Goal: Check status: Check status

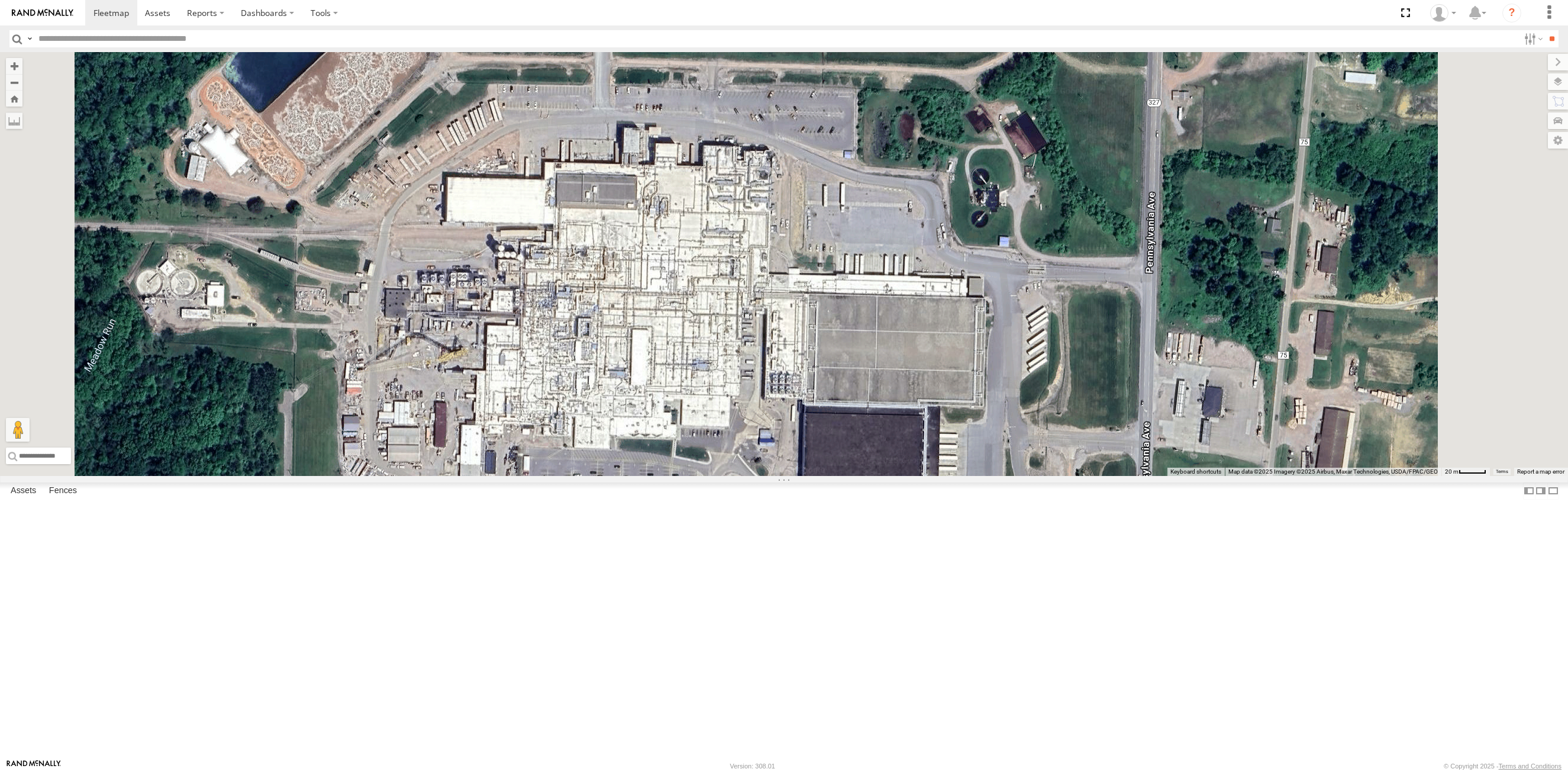
select select "**********"
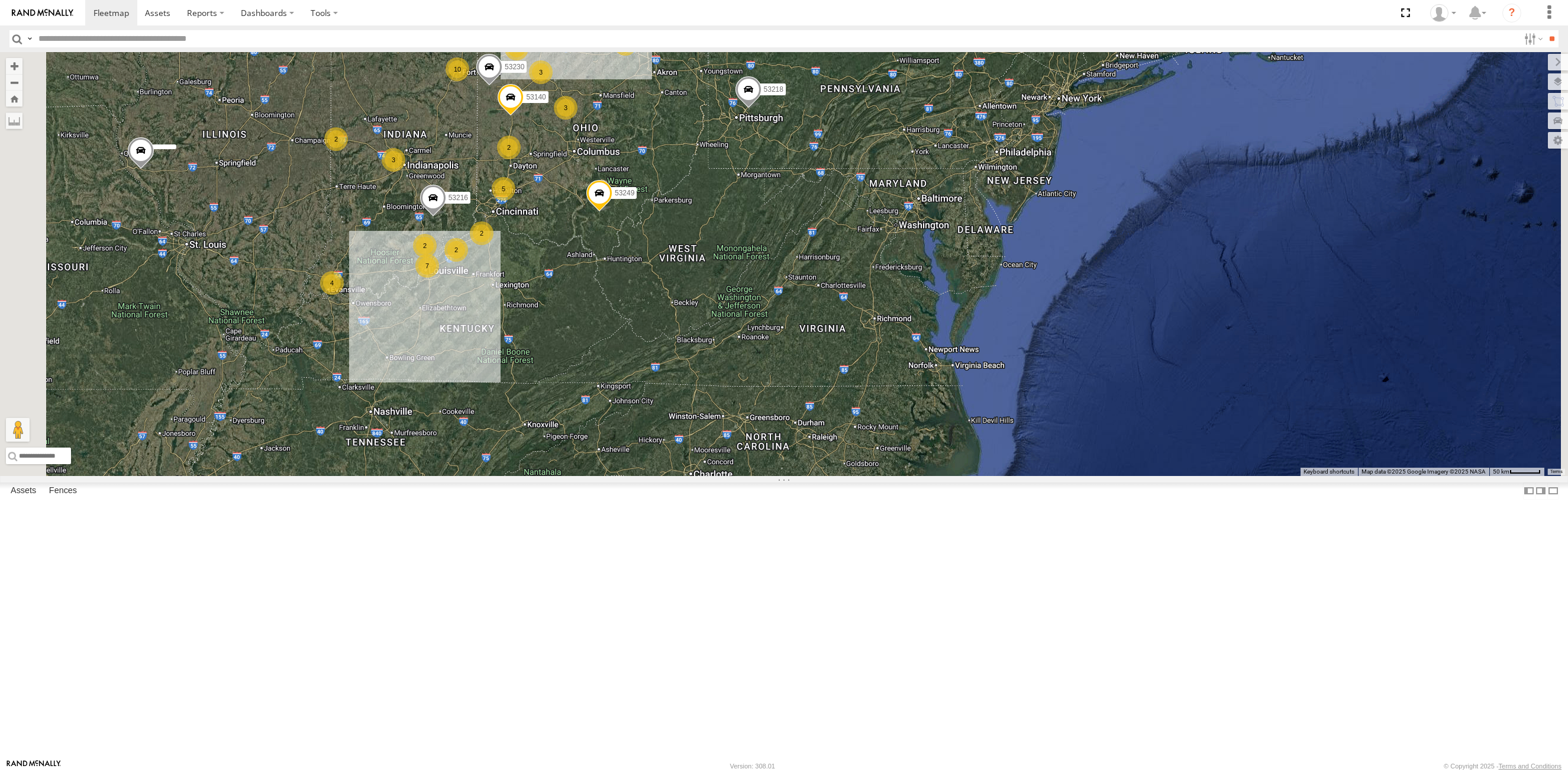
drag, startPoint x: 449, startPoint y: 201, endPoint x: 469, endPoint y: 261, distance: 63.2
click at [469, 262] on div "53249 53216 53230 53218 53140 53242 53103 53256 29 4 4 10 5 3 9 5 2 3 7 2 3 6 2…" at bounding box center [784, 263] width 1568 height 424
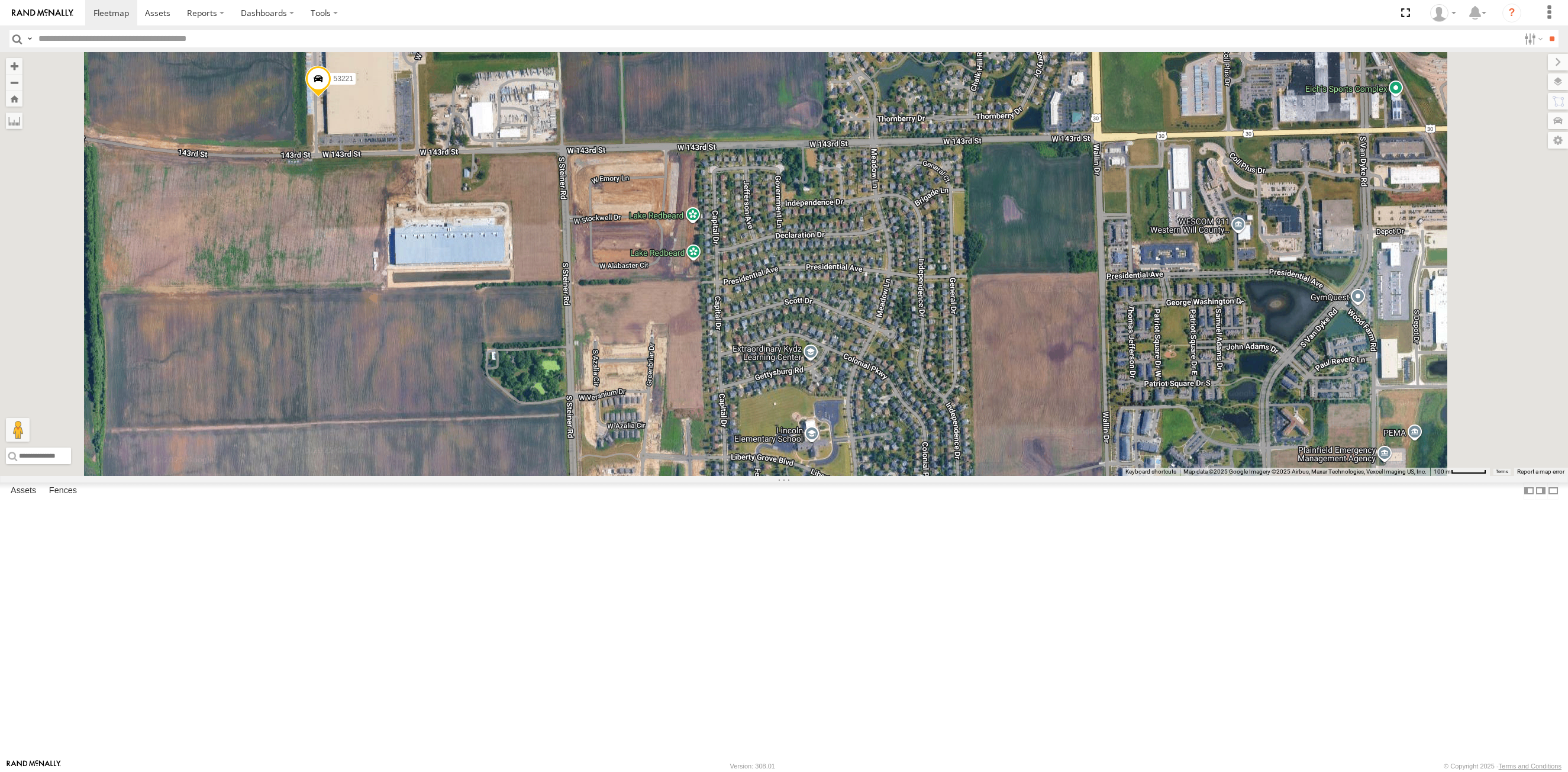
click at [331, 99] on span at bounding box center [318, 82] width 26 height 32
click at [335, 85] on label at bounding box center [323, 81] width 23 height 8
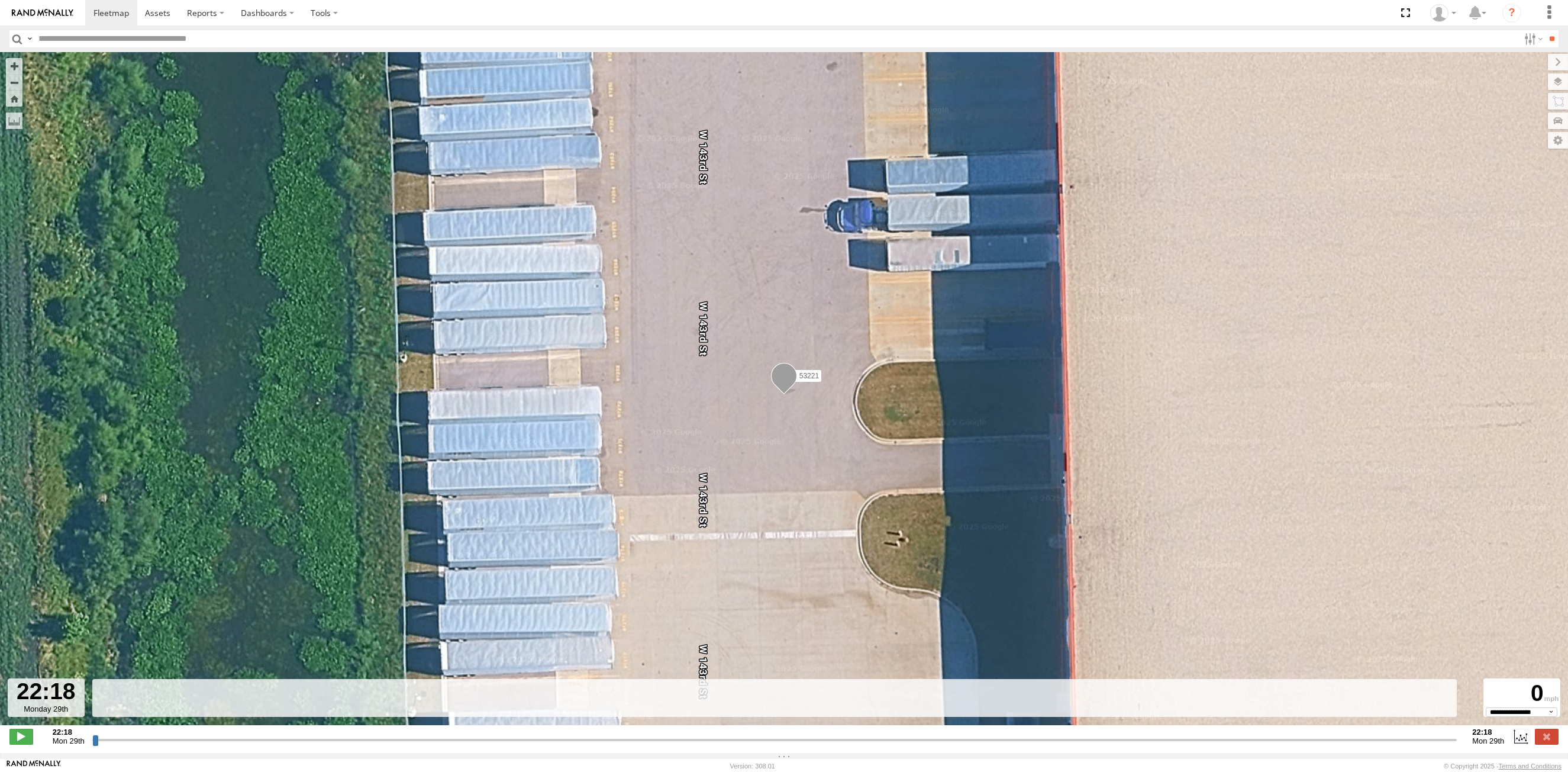
click at [15, 40] on input "button" at bounding box center [17, 38] width 15 height 17
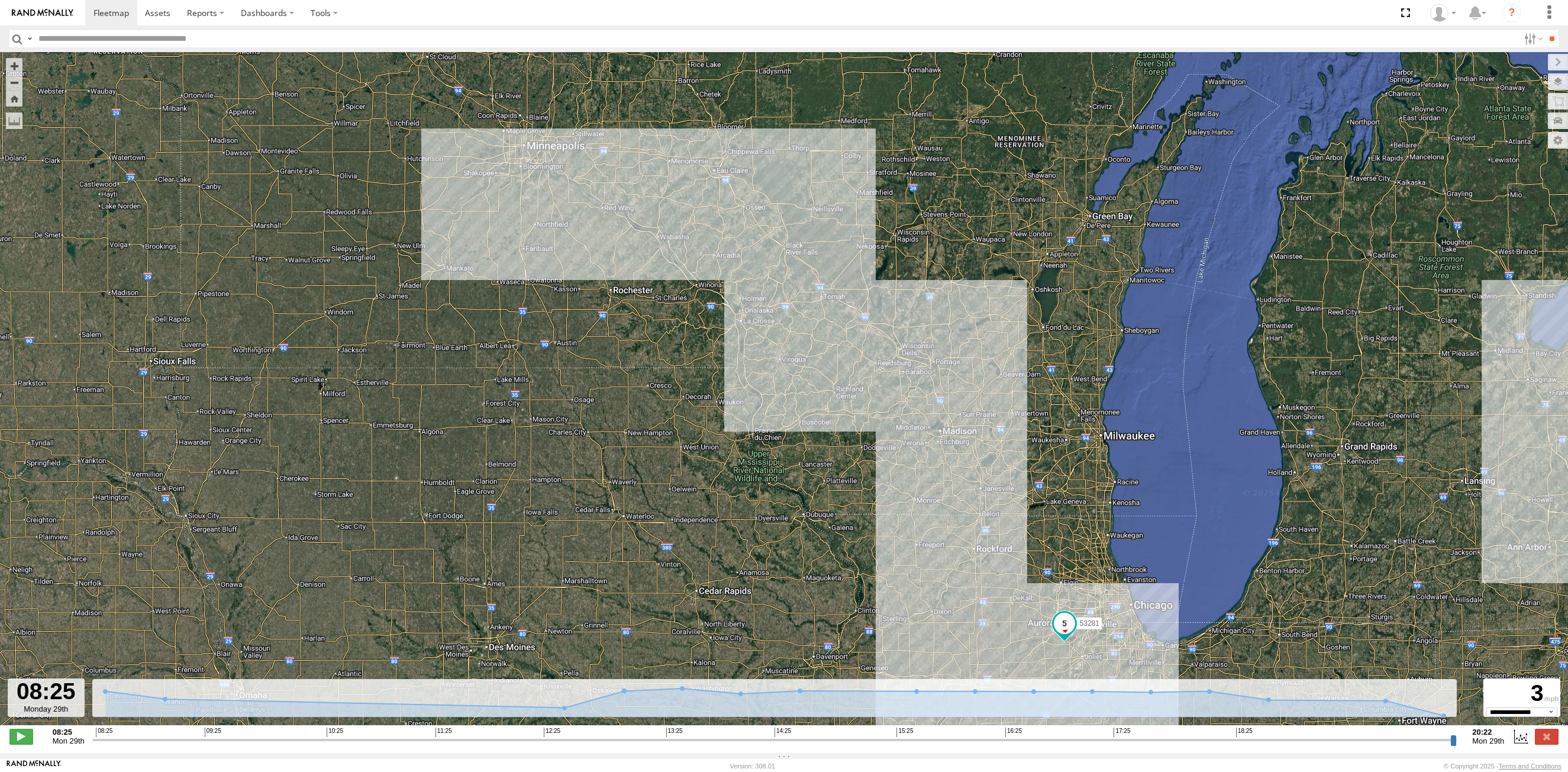
click at [16, 42] on input "button" at bounding box center [17, 38] width 15 height 17
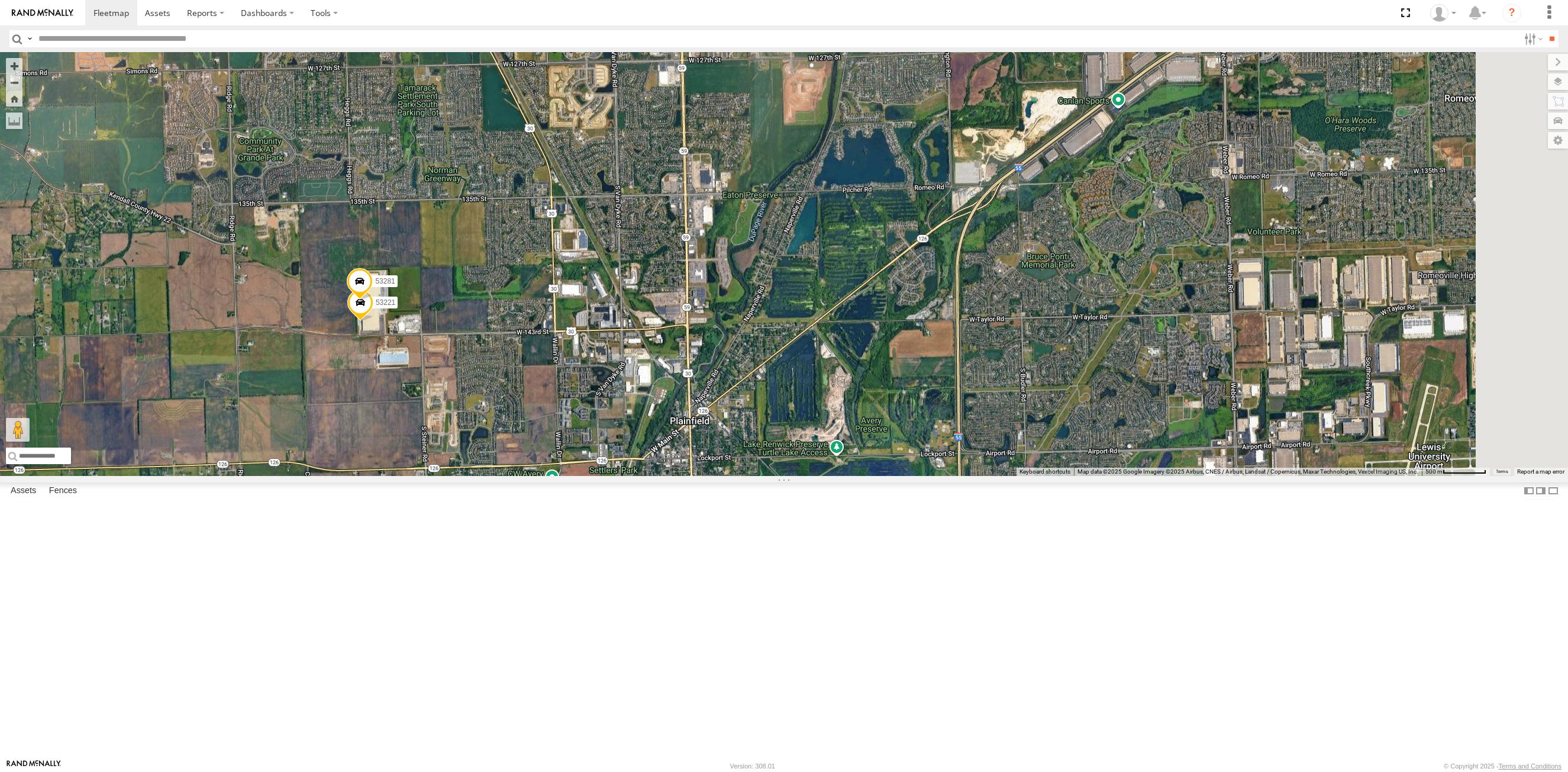
drag, startPoint x: 674, startPoint y: 208, endPoint x: 624, endPoint y: 392, distance: 190.7
click at [624, 392] on div "53221 53281" at bounding box center [784, 263] width 1568 height 424
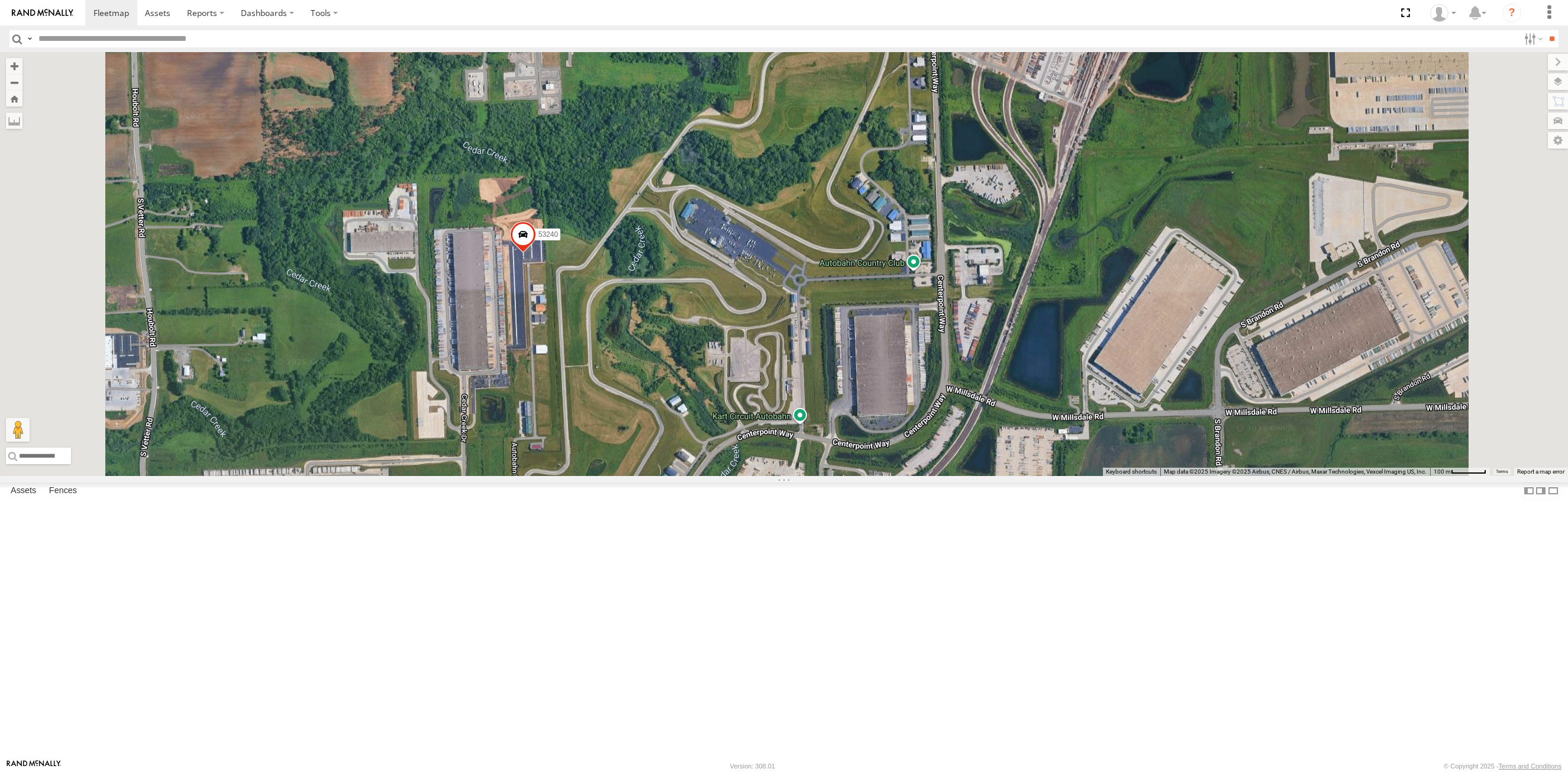
click at [536, 253] on span at bounding box center [523, 237] width 26 height 32
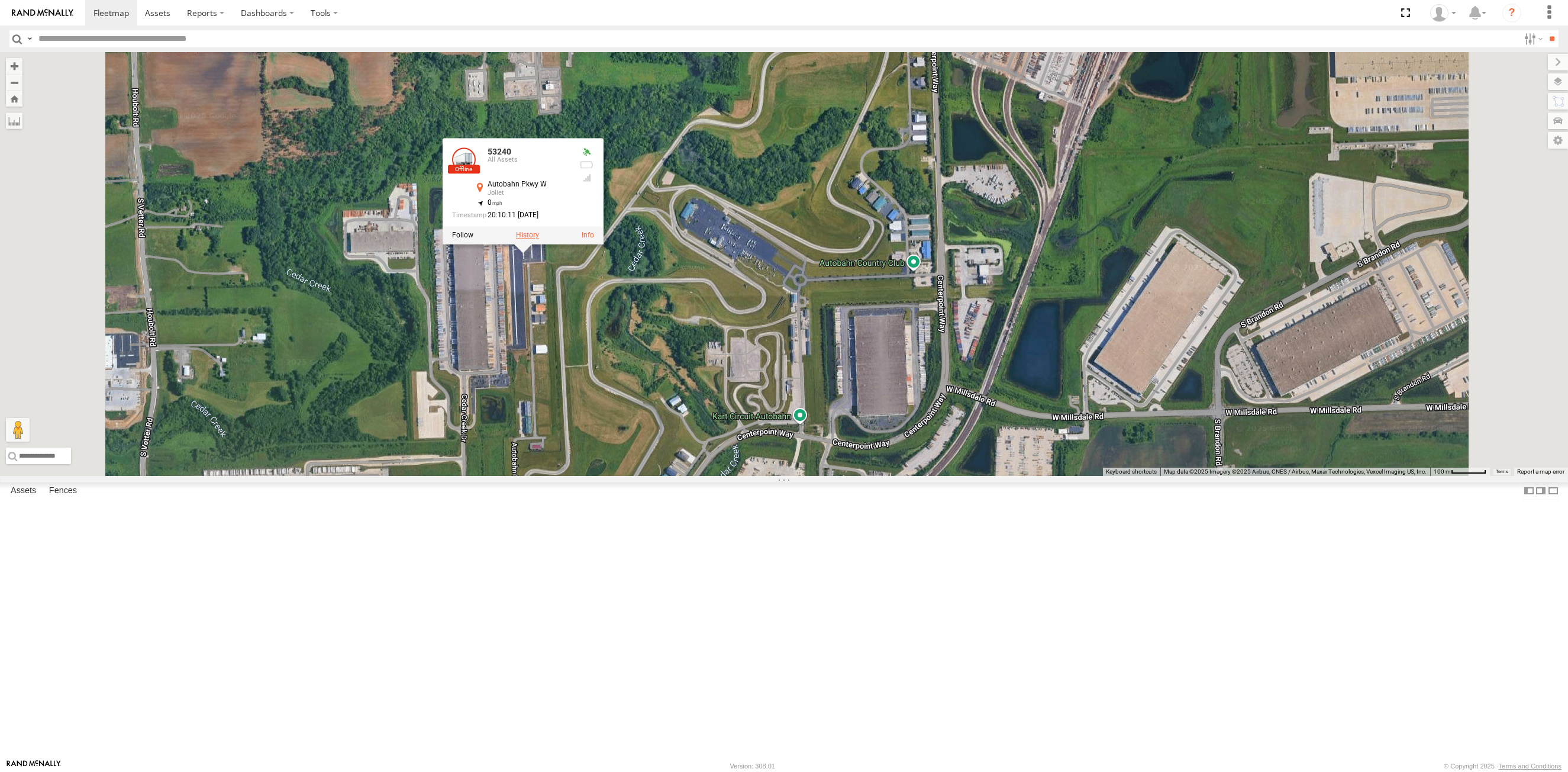
click at [539, 240] on label at bounding box center [527, 235] width 23 height 8
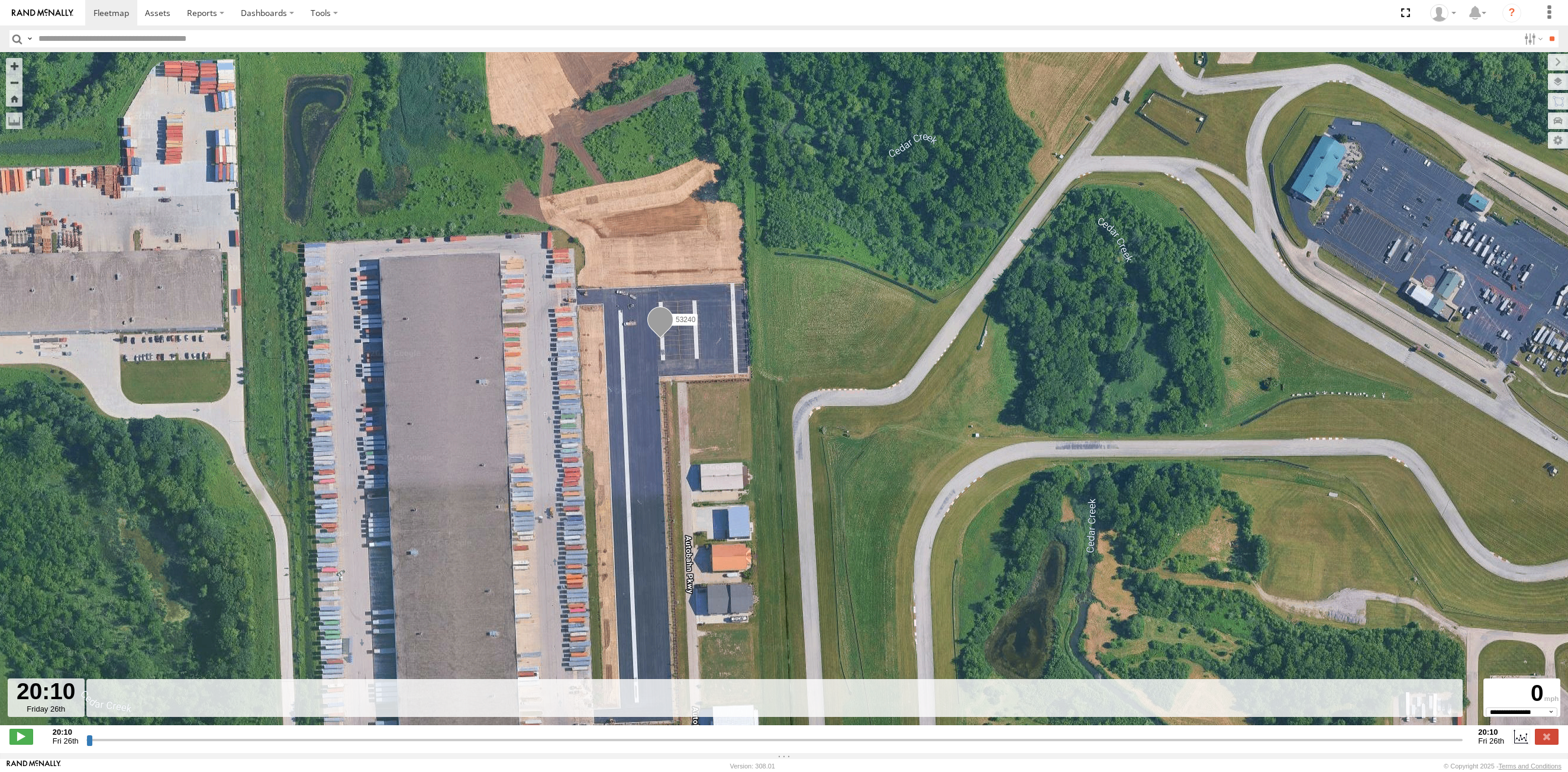
click at [19, 38] on input "button" at bounding box center [17, 38] width 15 height 17
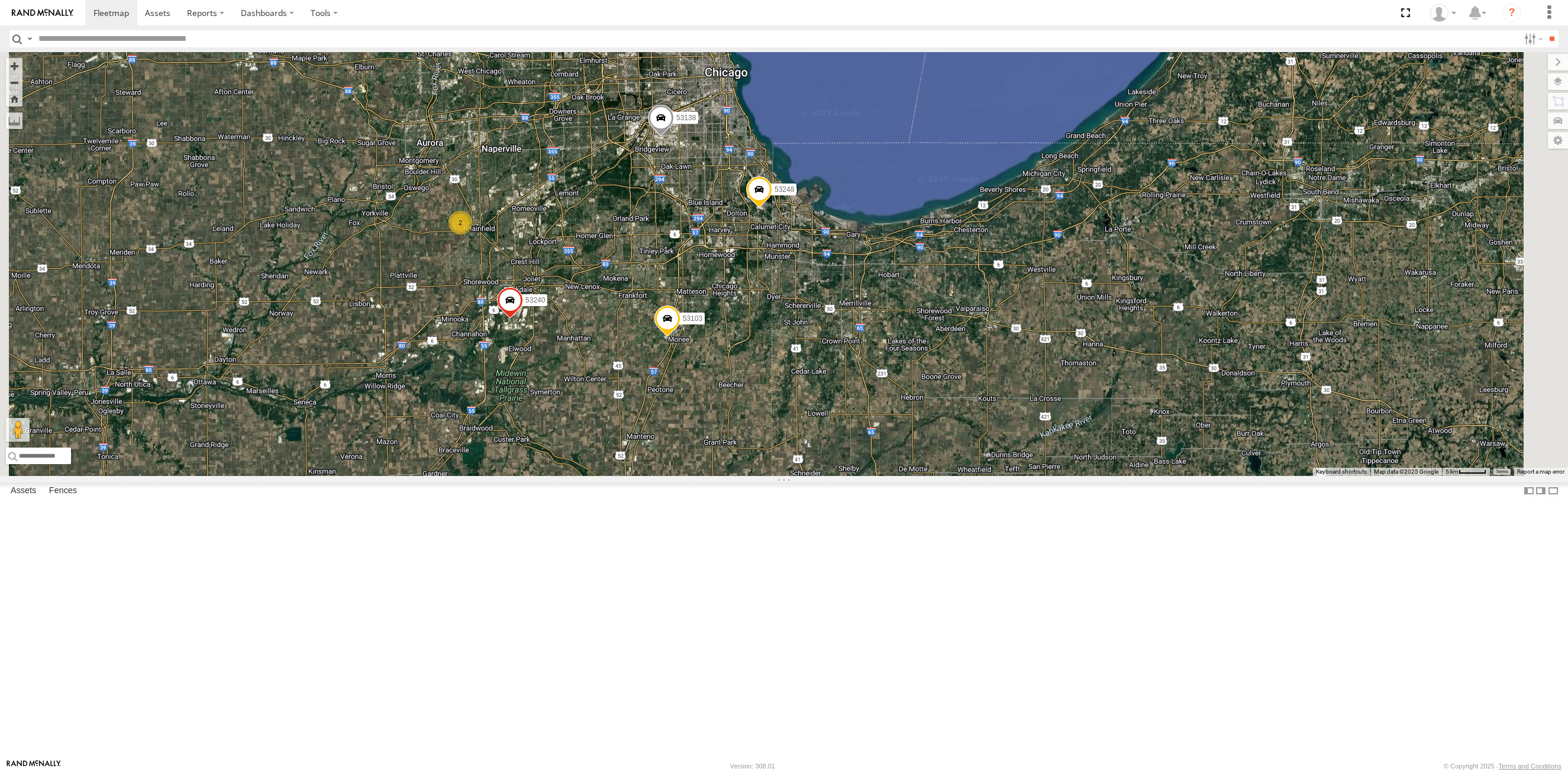
drag, startPoint x: 720, startPoint y: 337, endPoint x: 724, endPoint y: 393, distance: 56.1
click at [724, 393] on div "53240 53103 53248 2 53138" at bounding box center [784, 263] width 1568 height 424
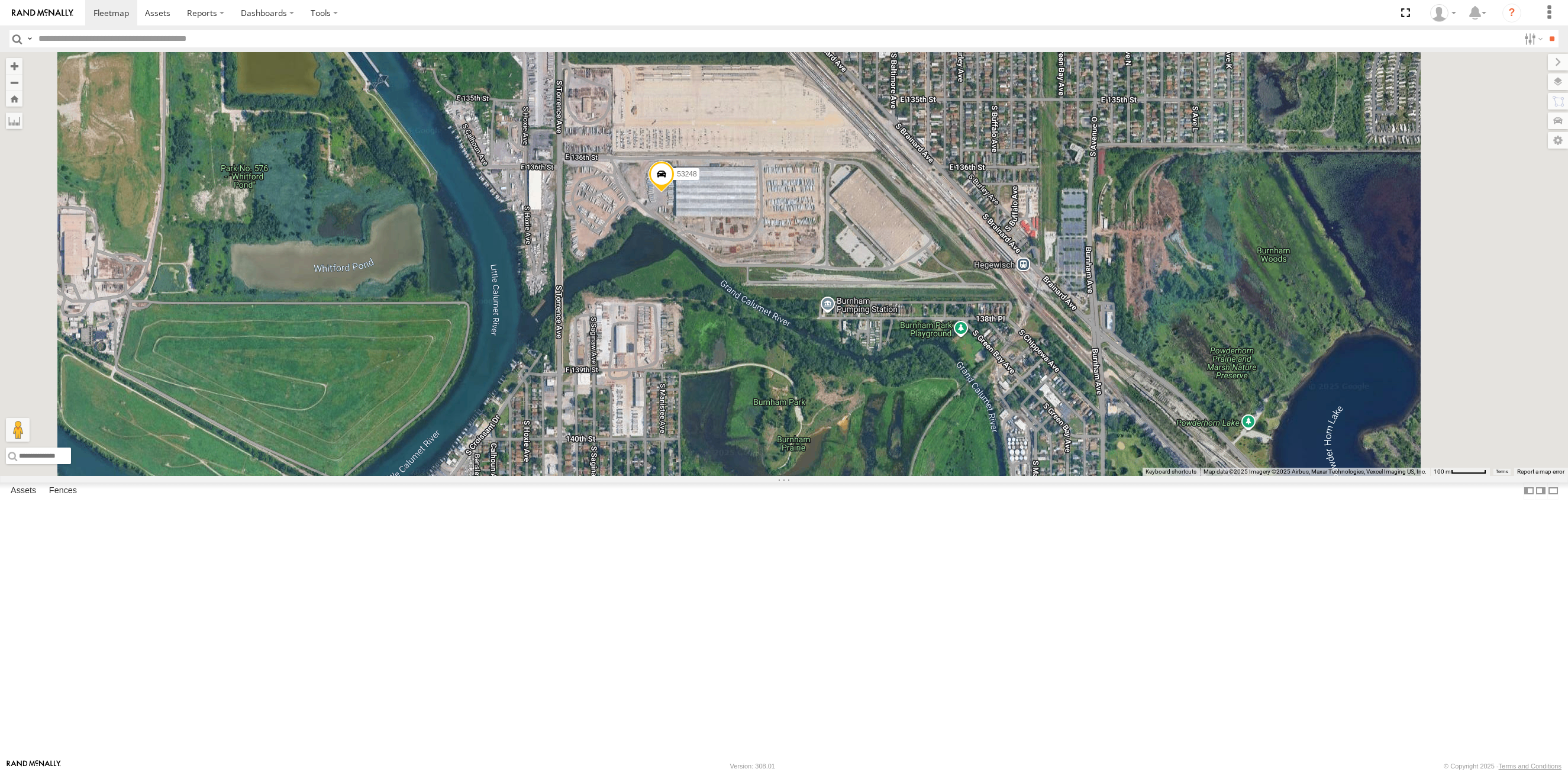
click at [675, 194] on span at bounding box center [662, 177] width 26 height 32
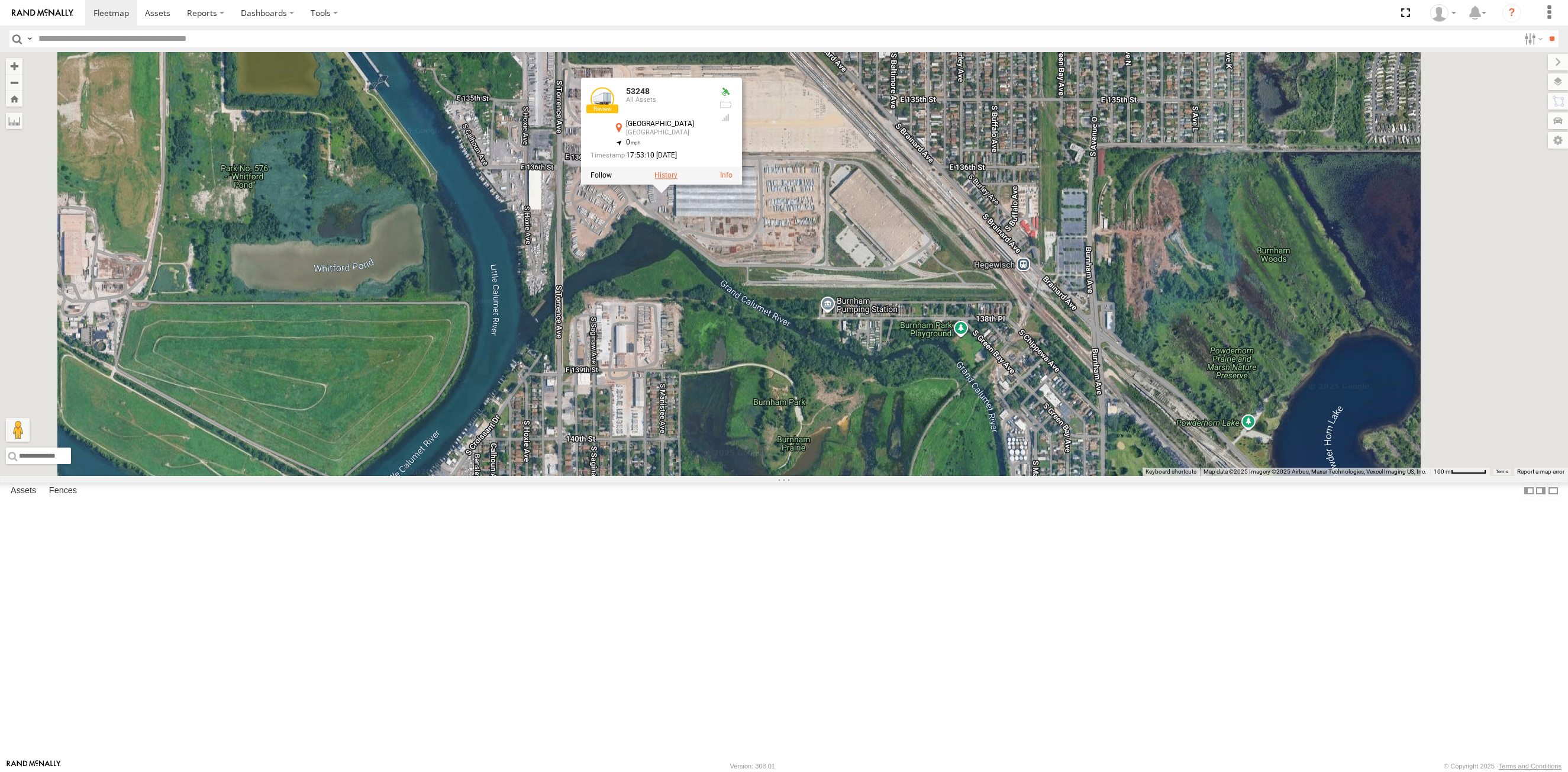
click at [677, 180] on label at bounding box center [666, 176] width 23 height 8
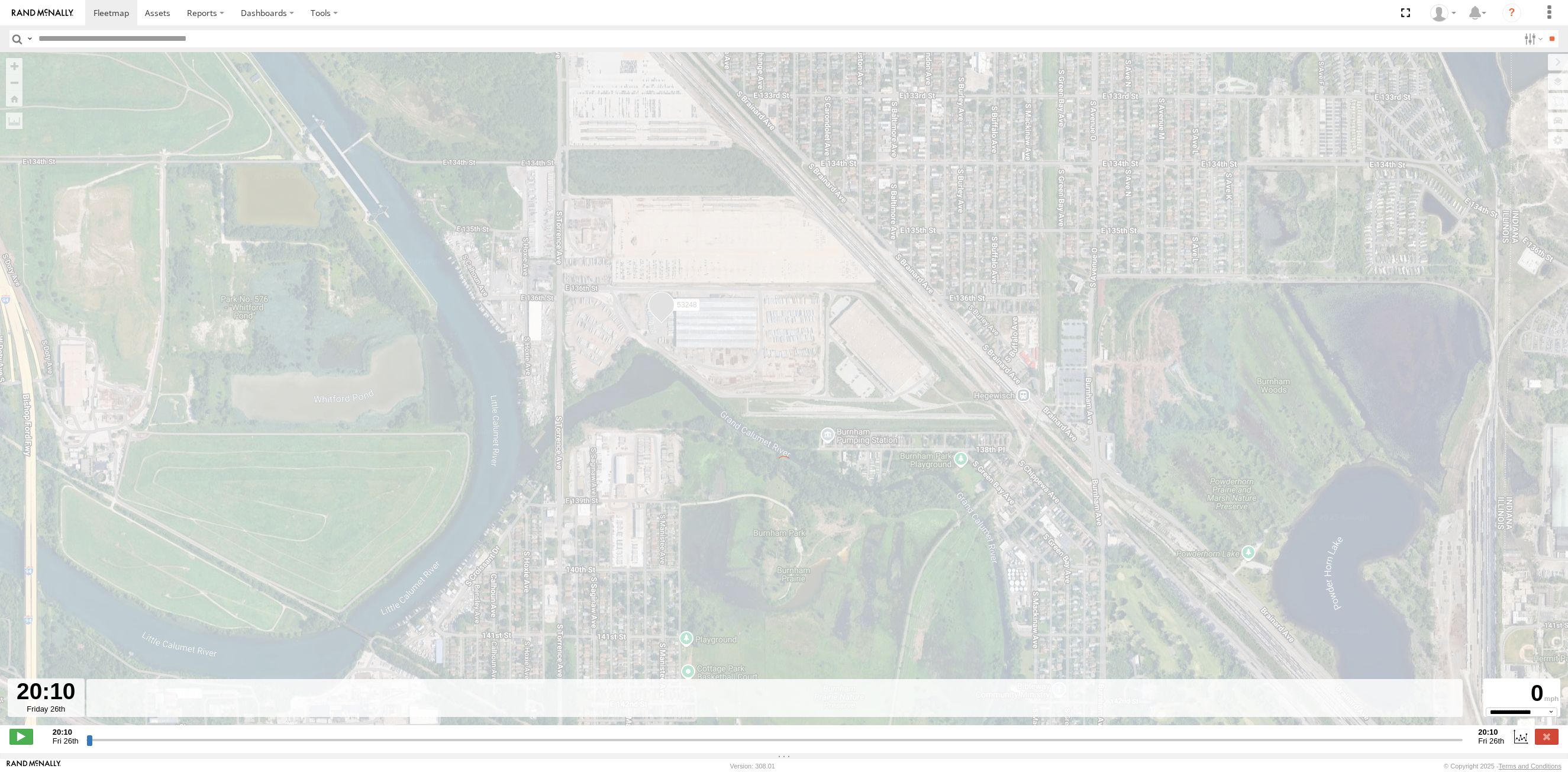
type input "**********"
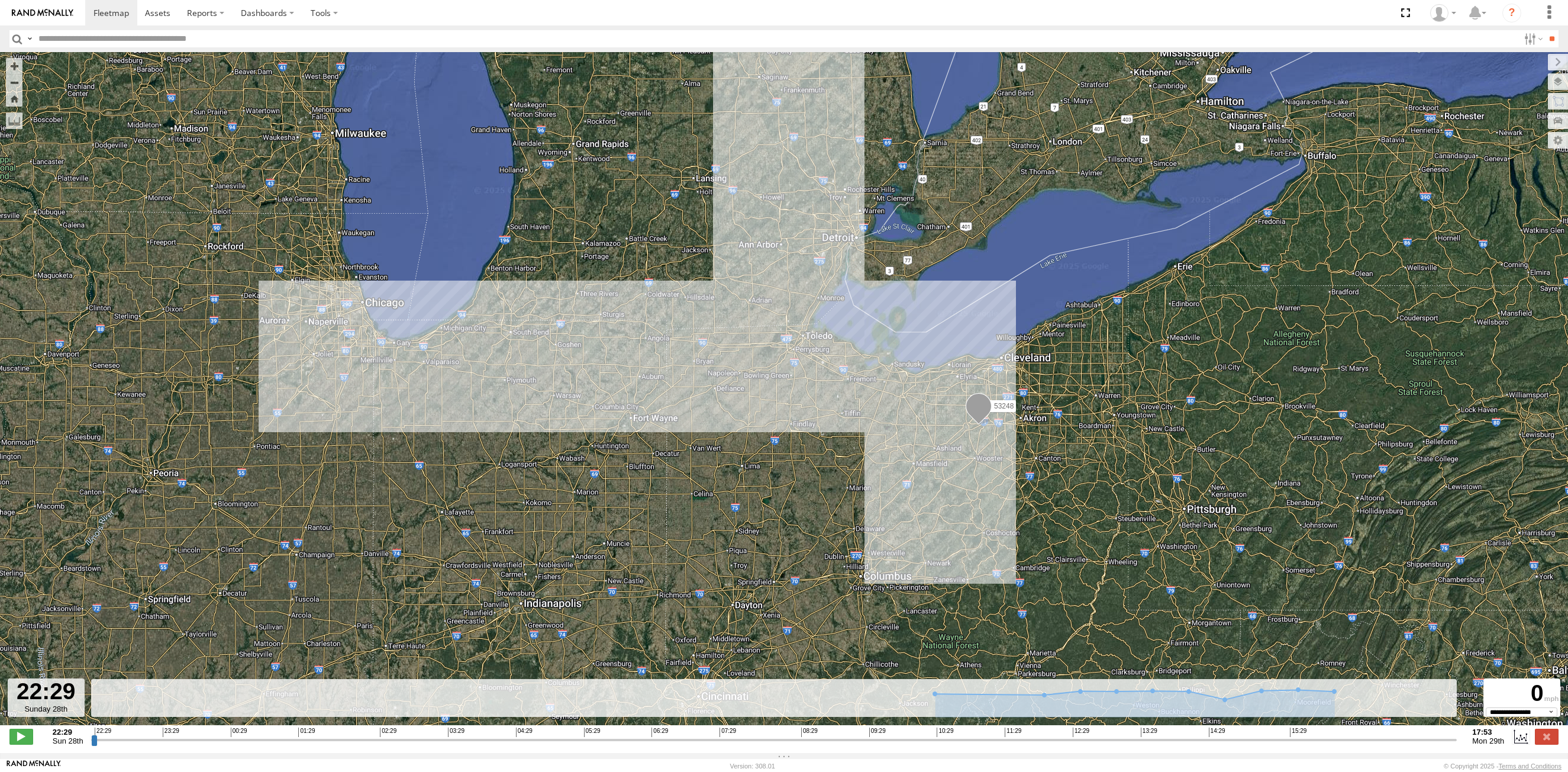
click at [20, 39] on input "button" at bounding box center [17, 38] width 15 height 17
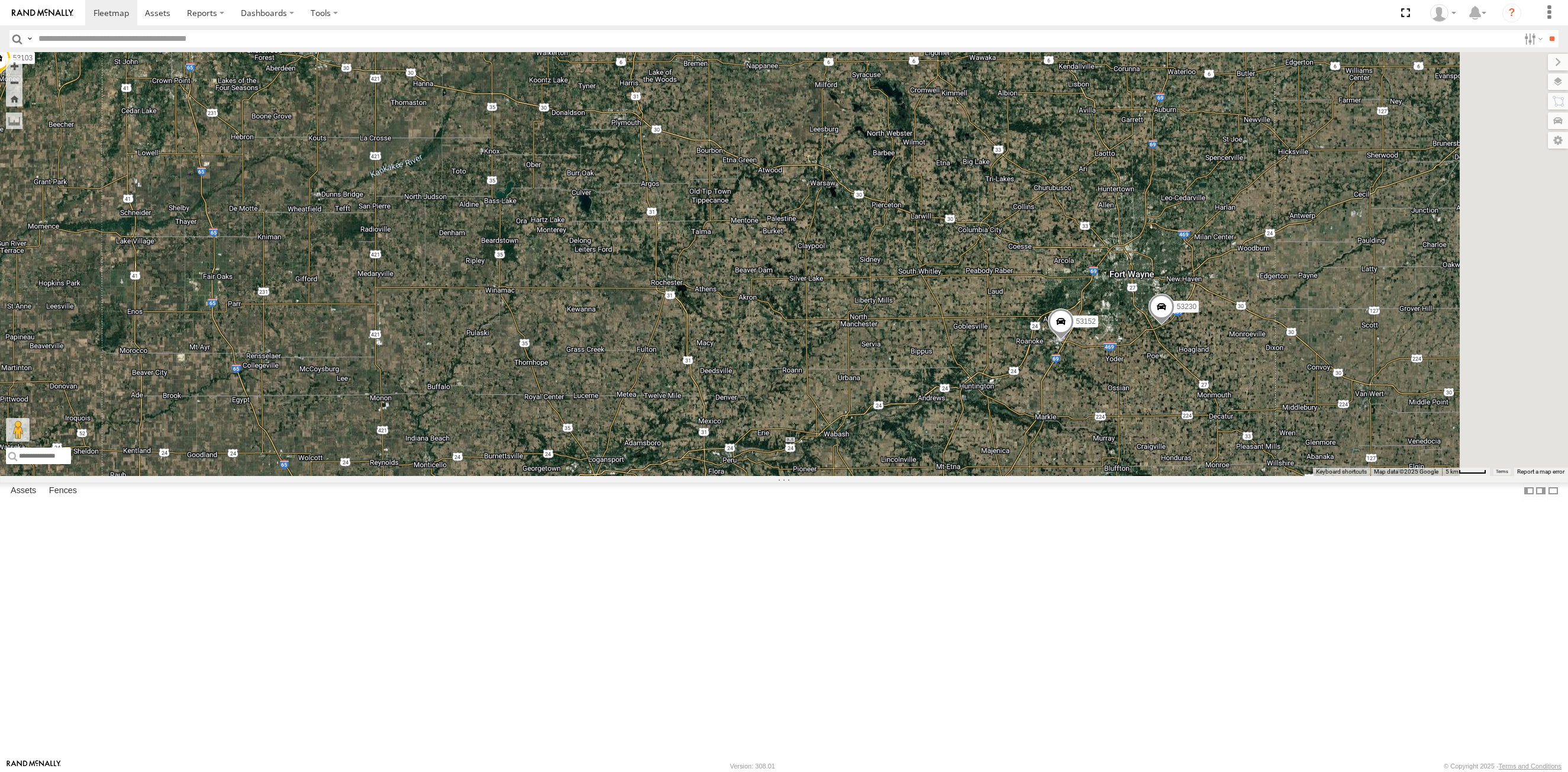
drag, startPoint x: 1077, startPoint y: 596, endPoint x: 741, endPoint y: 406, distance: 386.0
click at [741, 406] on div "53242 53230 53103 53238 53152 53138 53240 53248 2 53239" at bounding box center [784, 263] width 1568 height 424
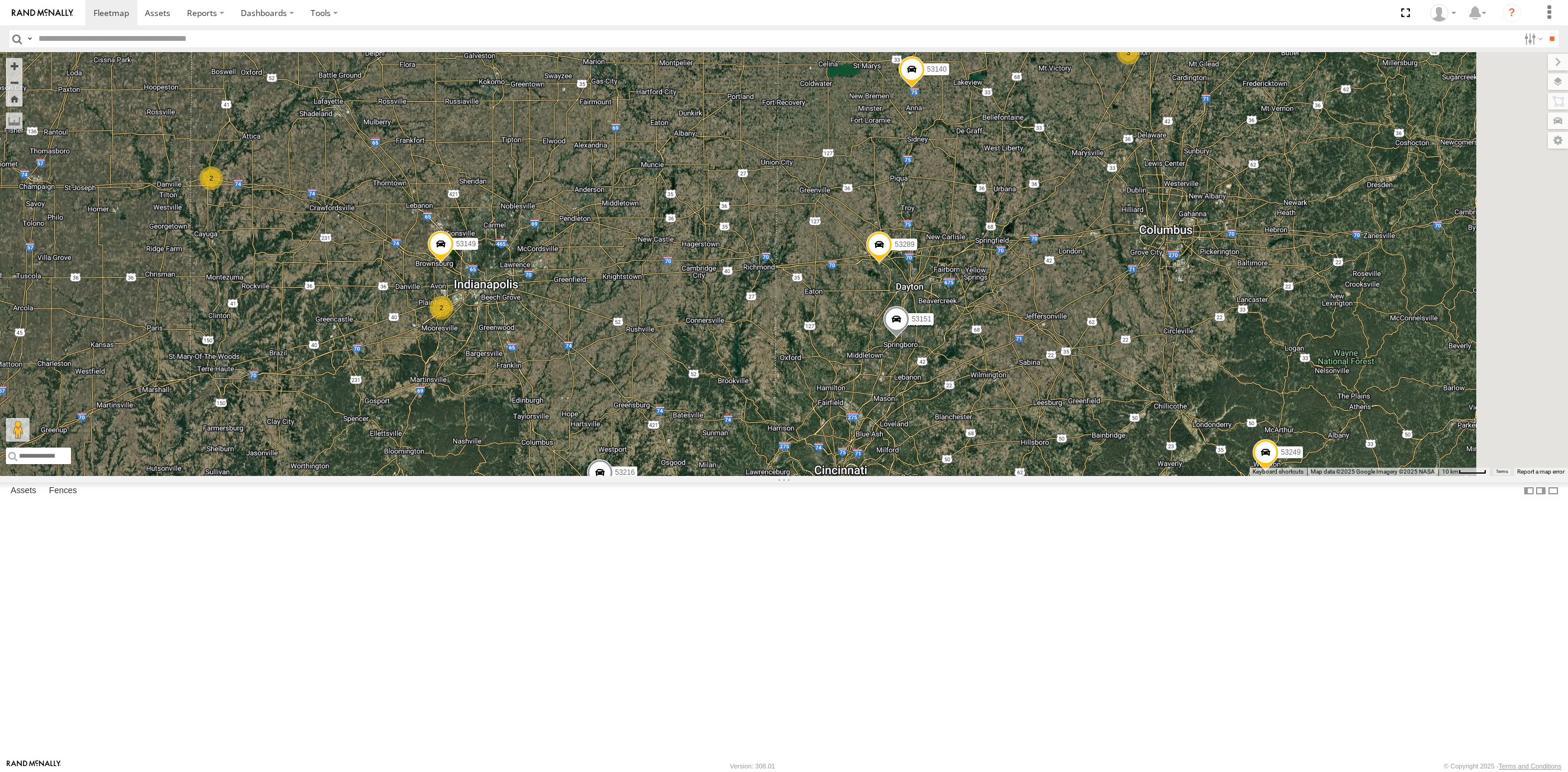
drag, startPoint x: 1142, startPoint y: 573, endPoint x: 952, endPoint y: 260, distance: 366.2
click at [952, 260] on div "53216 53242 53230 53149 53267 53151 53103 53238 53289 53152 53249 53138 53140 5…" at bounding box center [784, 263] width 1568 height 424
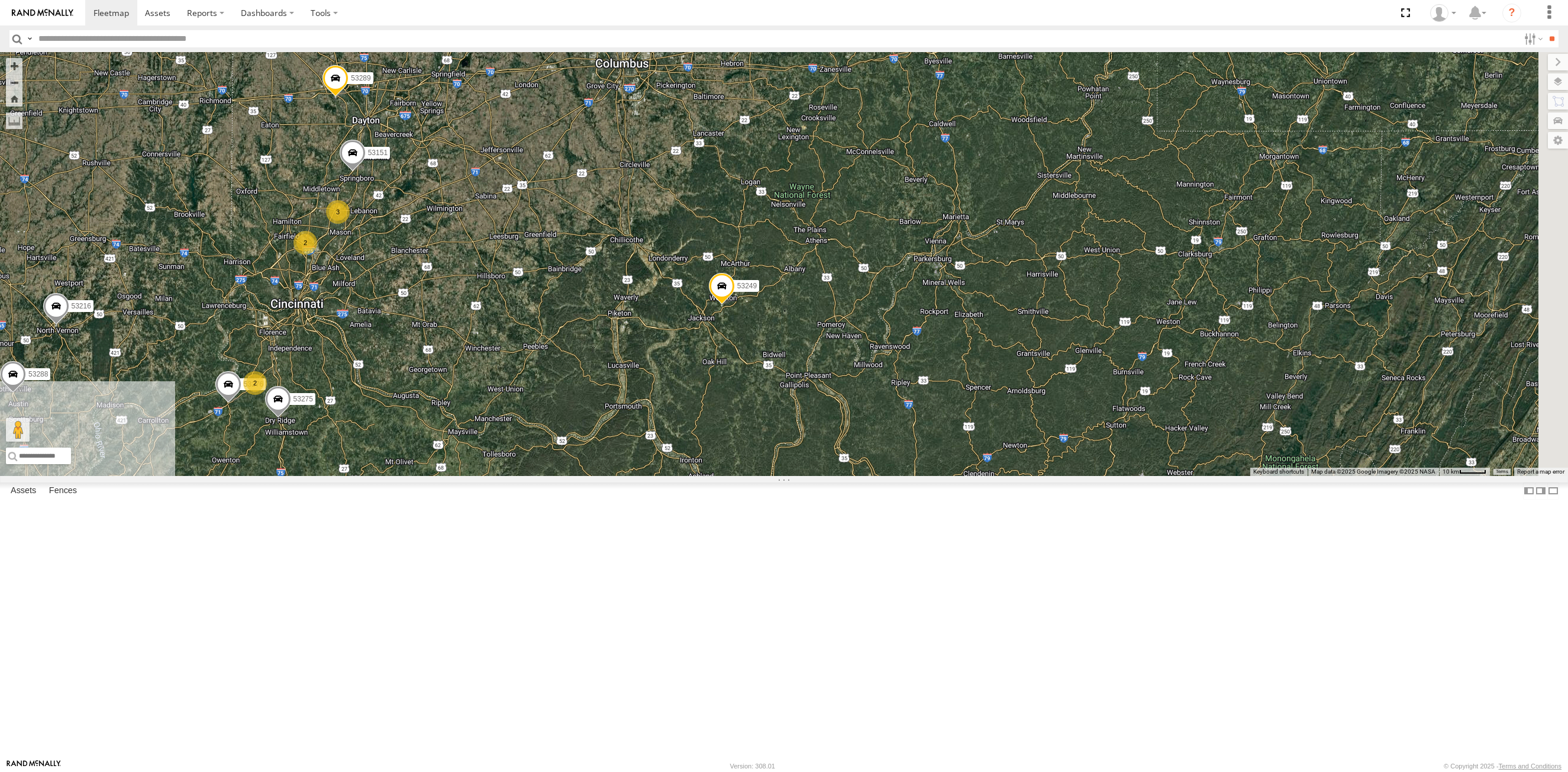
drag, startPoint x: 1132, startPoint y: 616, endPoint x: 586, endPoint y: 450, distance: 570.7
click at [586, 450] on div "53216 53242 53230 53149 53267 53151 53103 53238 53289 53152 53249 53138 53140 5…" at bounding box center [784, 263] width 1568 height 424
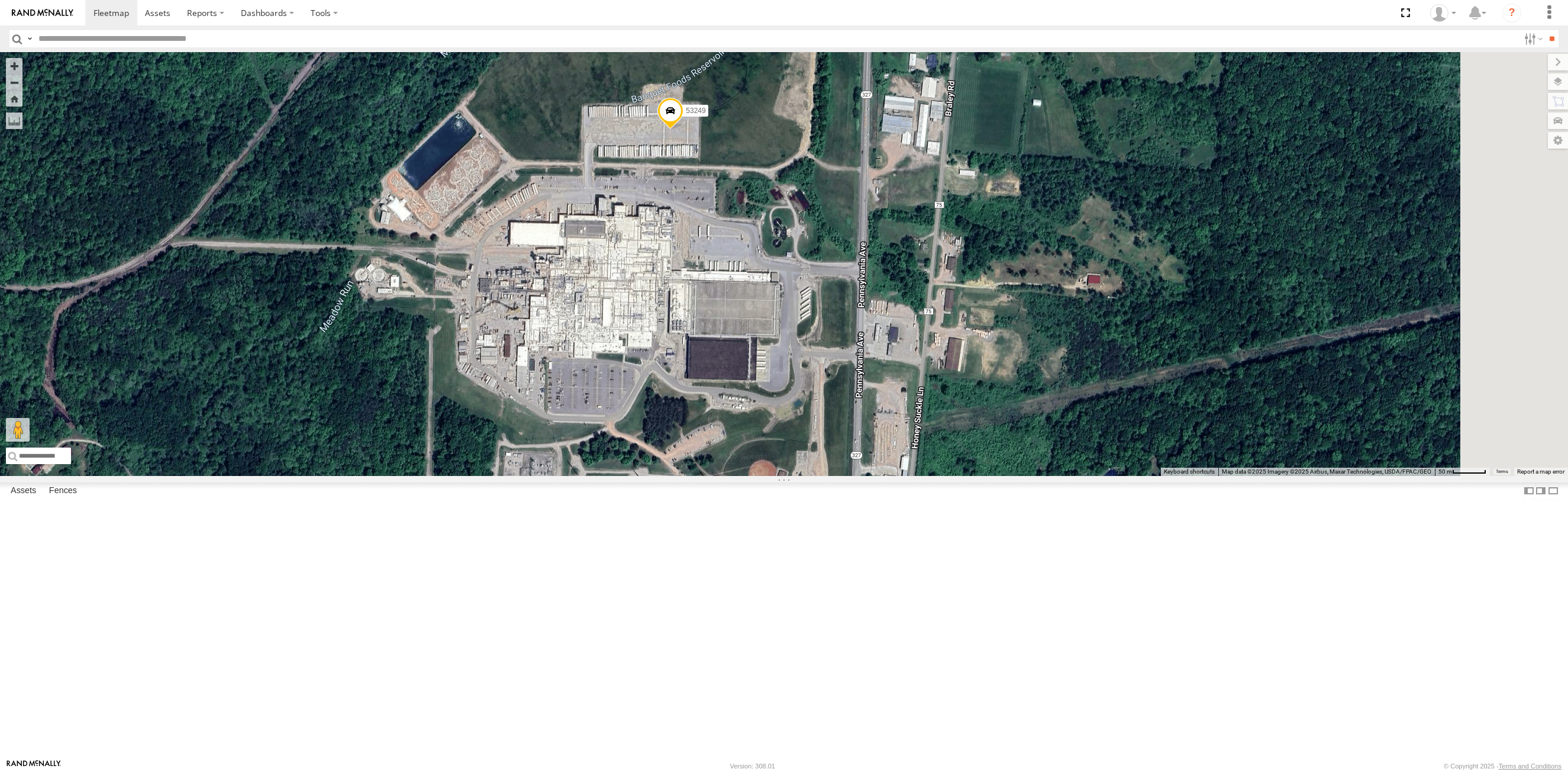
drag, startPoint x: 883, startPoint y: 442, endPoint x: 774, endPoint y: 430, distance: 109.7
click at [774, 430] on div "53216 53242 53230 53149 53267 53151 53103 53238 53289 53152 53249 53138 53140 5…" at bounding box center [784, 263] width 1568 height 424
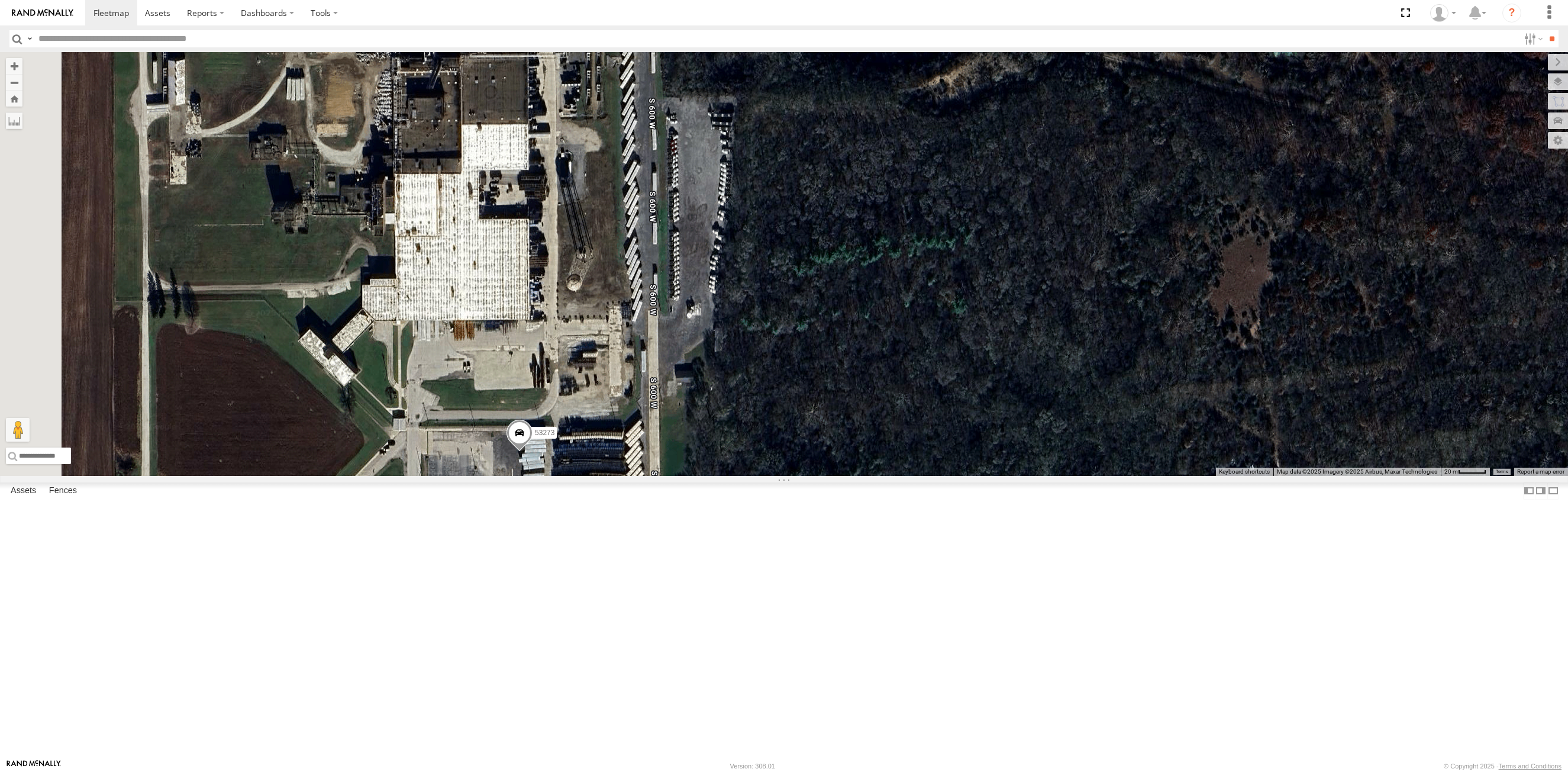
drag, startPoint x: 553, startPoint y: 364, endPoint x: 606, endPoint y: 403, distance: 65.8
click at [597, 476] on div "53249 53216 53251 53289 53218 53140 53279 53237 53103 53256 53238 53266 53282 5…" at bounding box center [784, 263] width 1568 height 424
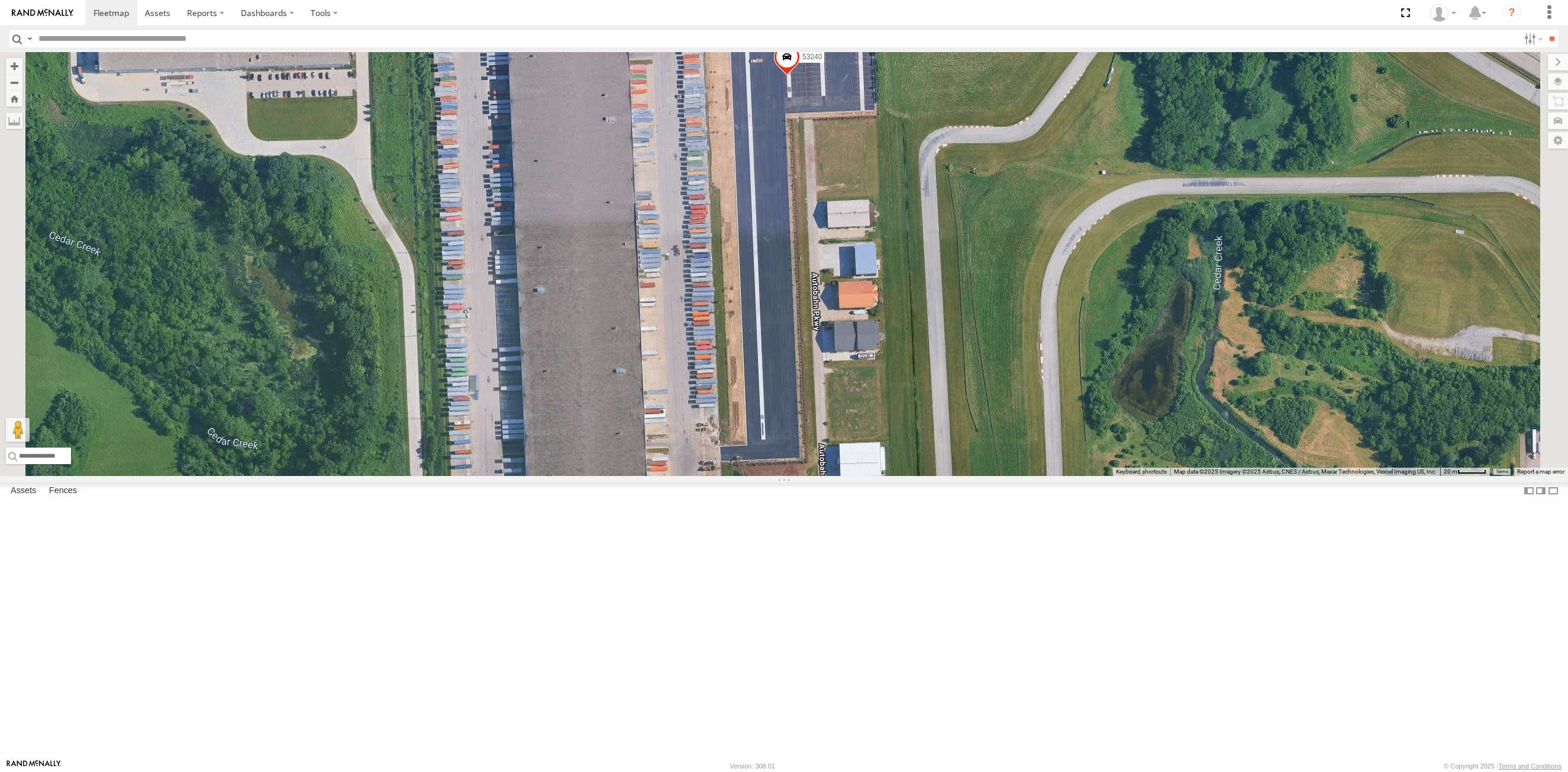
drag, startPoint x: 743, startPoint y: 396, endPoint x: 744, endPoint y: 409, distance: 13.0
click at [744, 409] on div "53216 53230 53149 53289 53152 53140 53279 53251 53267 53103 53239 53238 53266 5…" at bounding box center [784, 263] width 1568 height 424
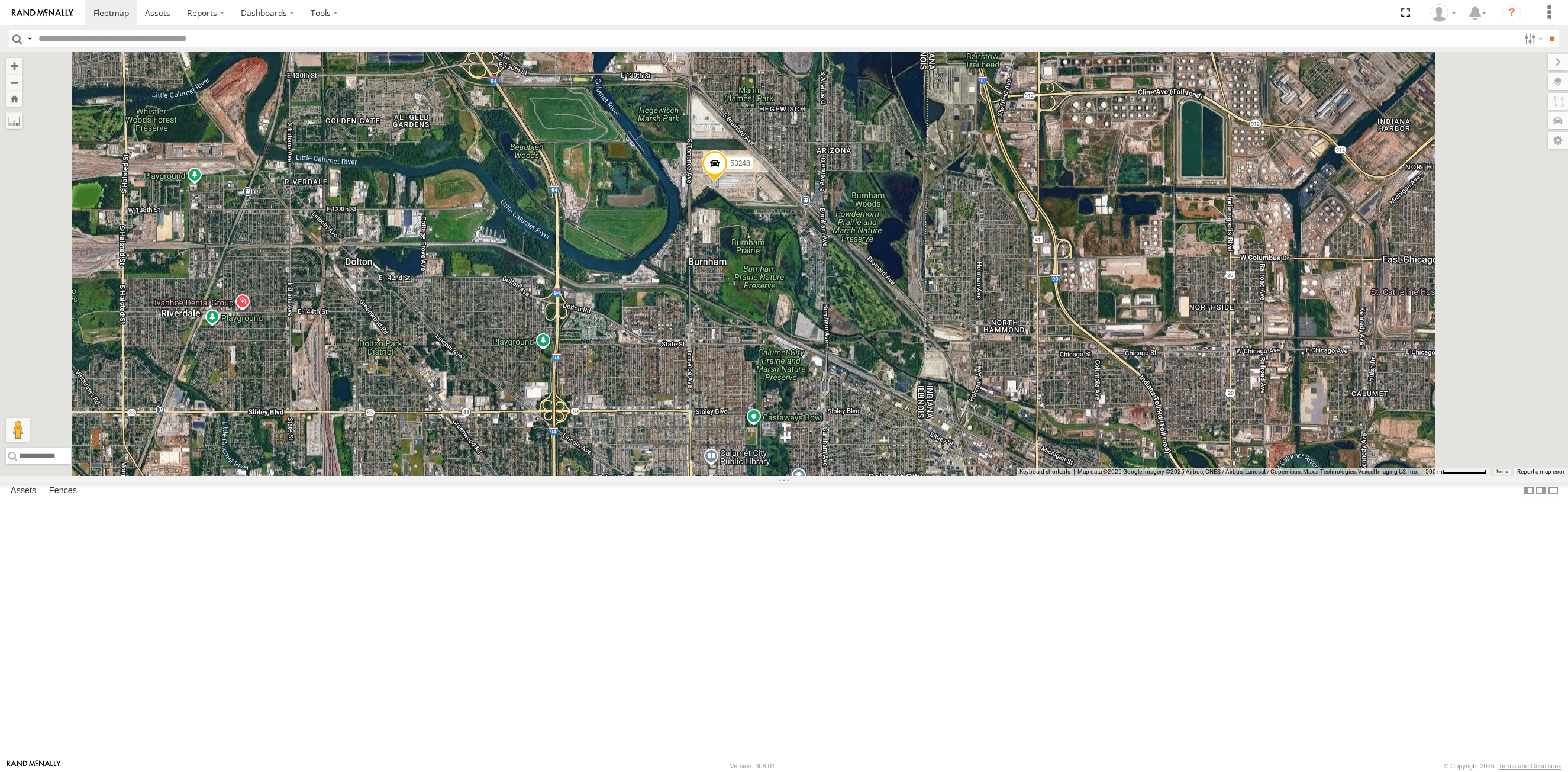
click at [728, 183] on span at bounding box center [715, 167] width 26 height 32
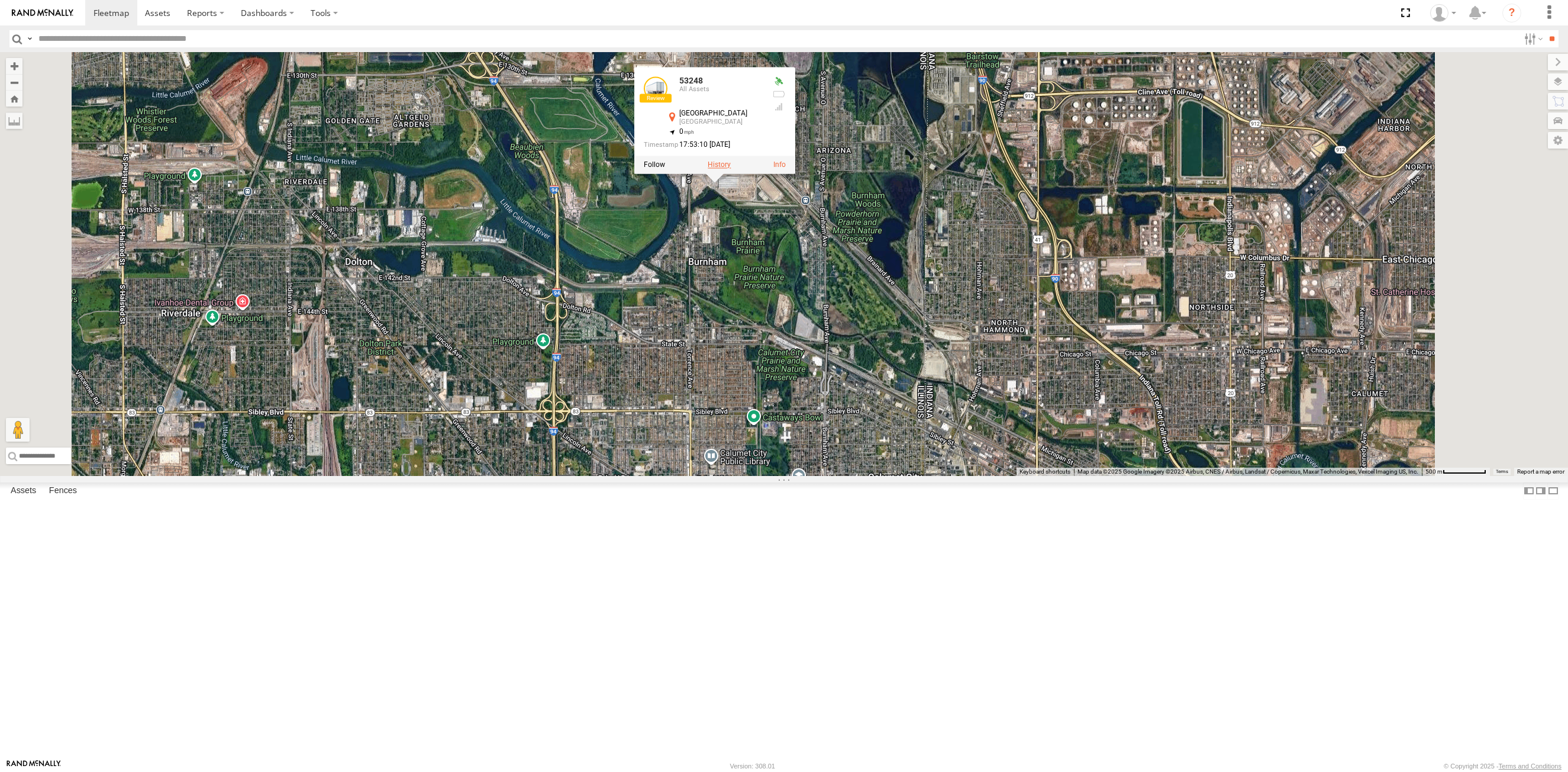
click at [731, 169] on label at bounding box center [719, 165] width 23 height 8
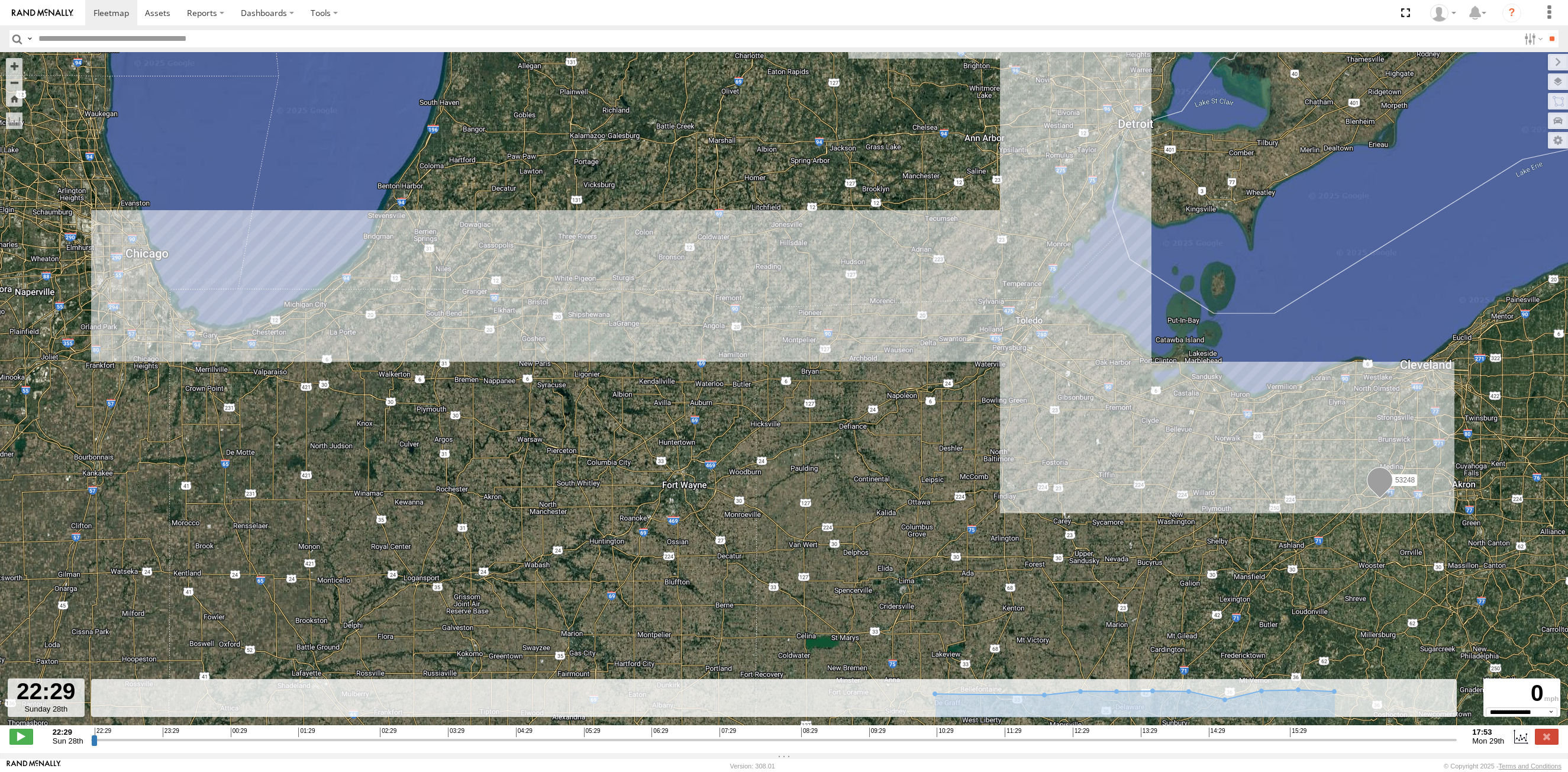
click at [14, 37] on input "button" at bounding box center [17, 38] width 15 height 17
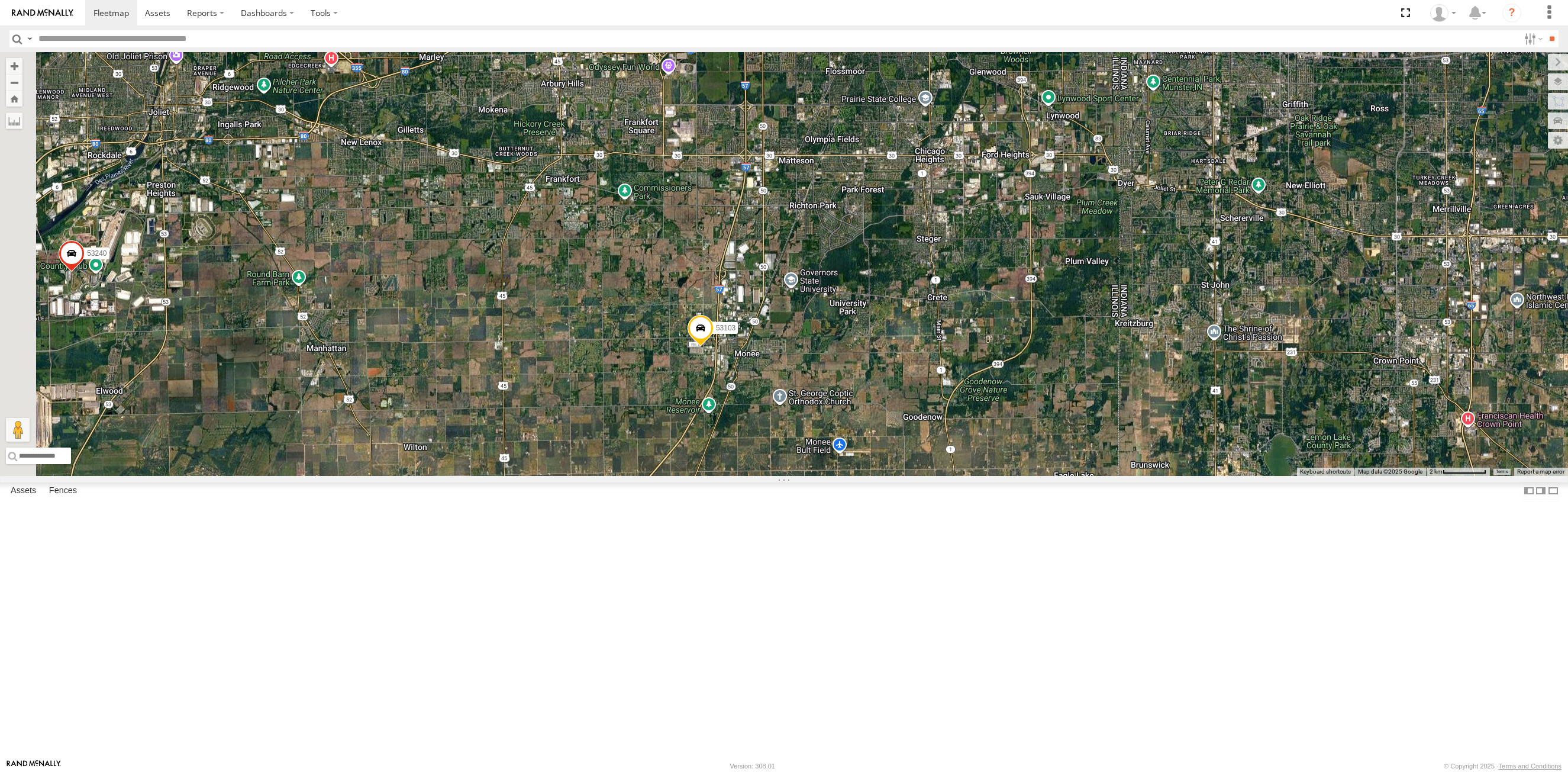
drag, startPoint x: 488, startPoint y: 331, endPoint x: 657, endPoint y: 388, distance: 178.4
click at [657, 388] on div "53248 53242 53103 53138 53240" at bounding box center [784, 263] width 1568 height 424
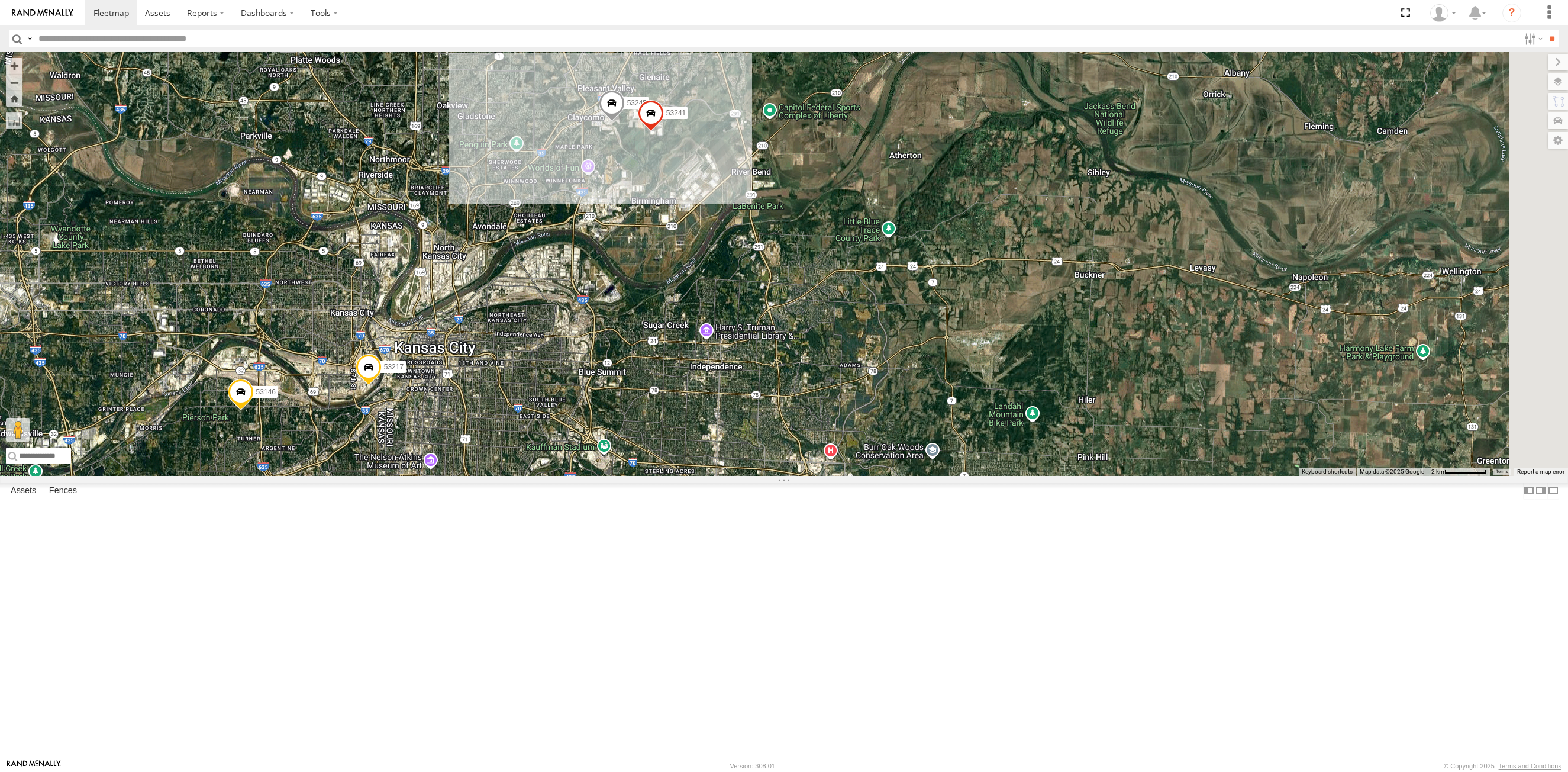
drag, startPoint x: 777, startPoint y: 301, endPoint x: 797, endPoint y: 296, distance: 20.6
click at [782, 307] on div "53216 53279 53251 53256 53266 53214 53249 53218 53140 53217 53245 53241 53146" at bounding box center [784, 263] width 1568 height 424
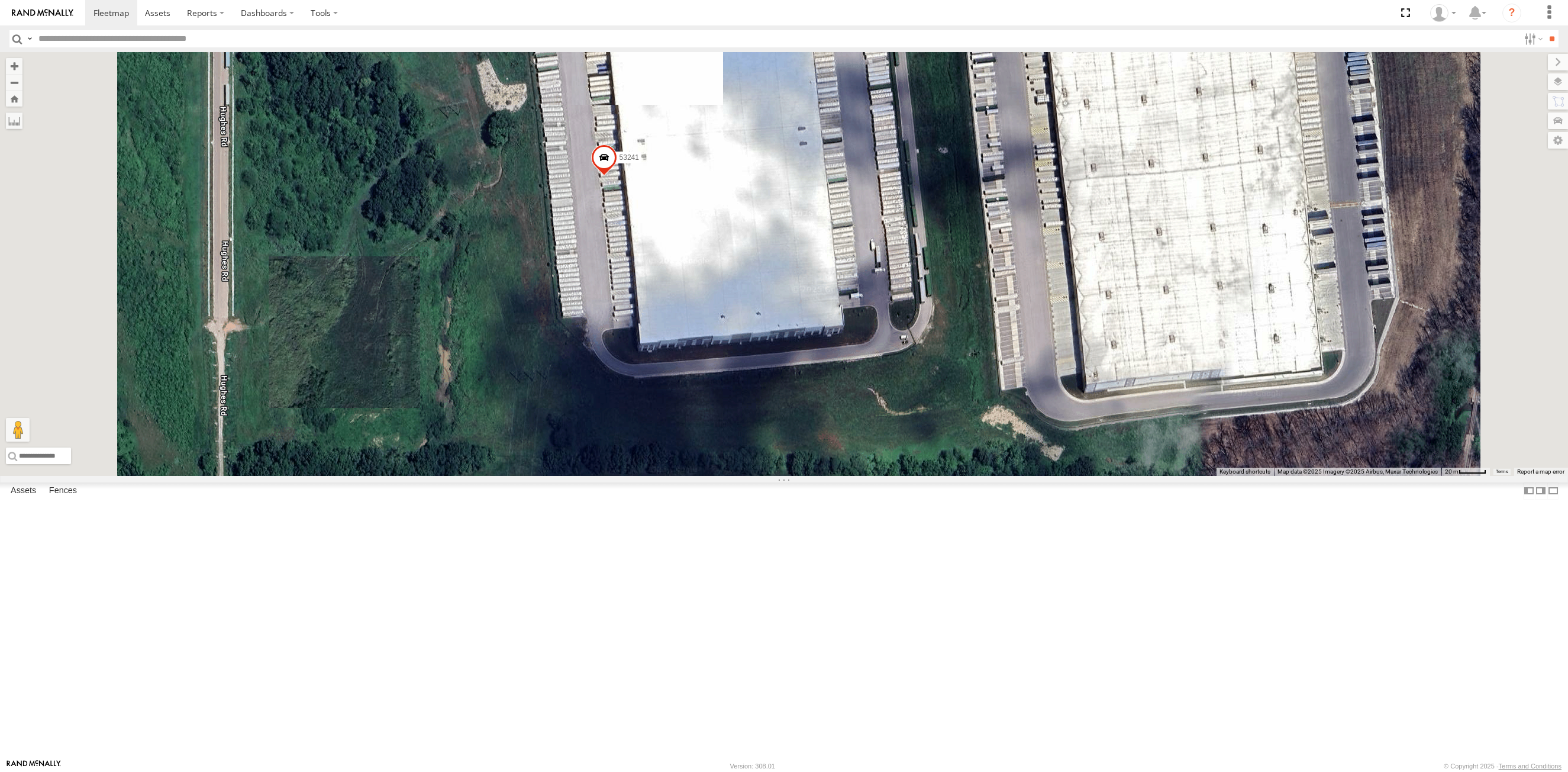
drag, startPoint x: 855, startPoint y: 268, endPoint x: 828, endPoint y: 353, distance: 89.2
click at [828, 353] on div "53241" at bounding box center [784, 263] width 1568 height 424
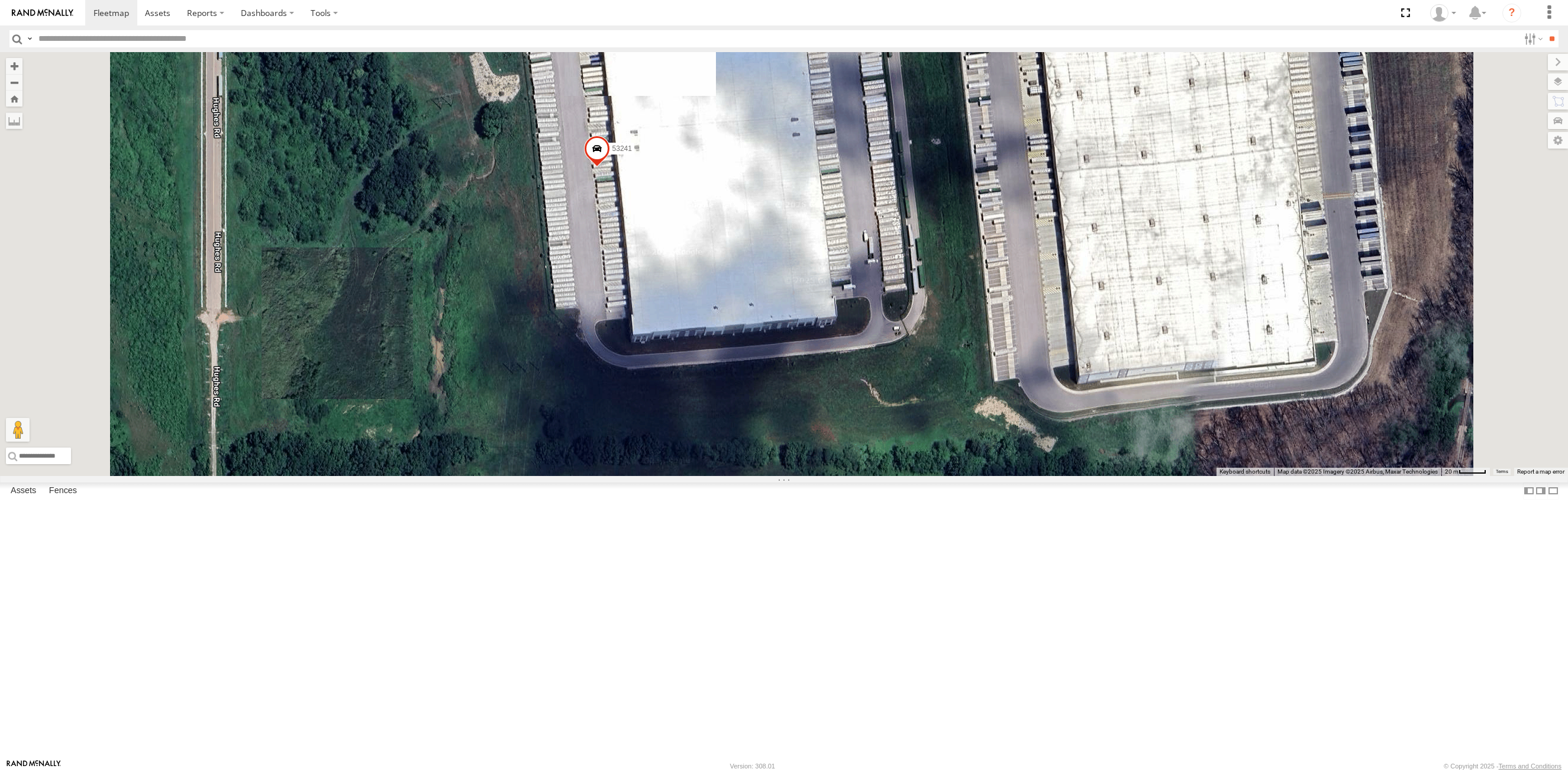
drag, startPoint x: 867, startPoint y: 307, endPoint x: 858, endPoint y: 302, distance: 10.3
click at [858, 302] on div "53241" at bounding box center [784, 263] width 1568 height 424
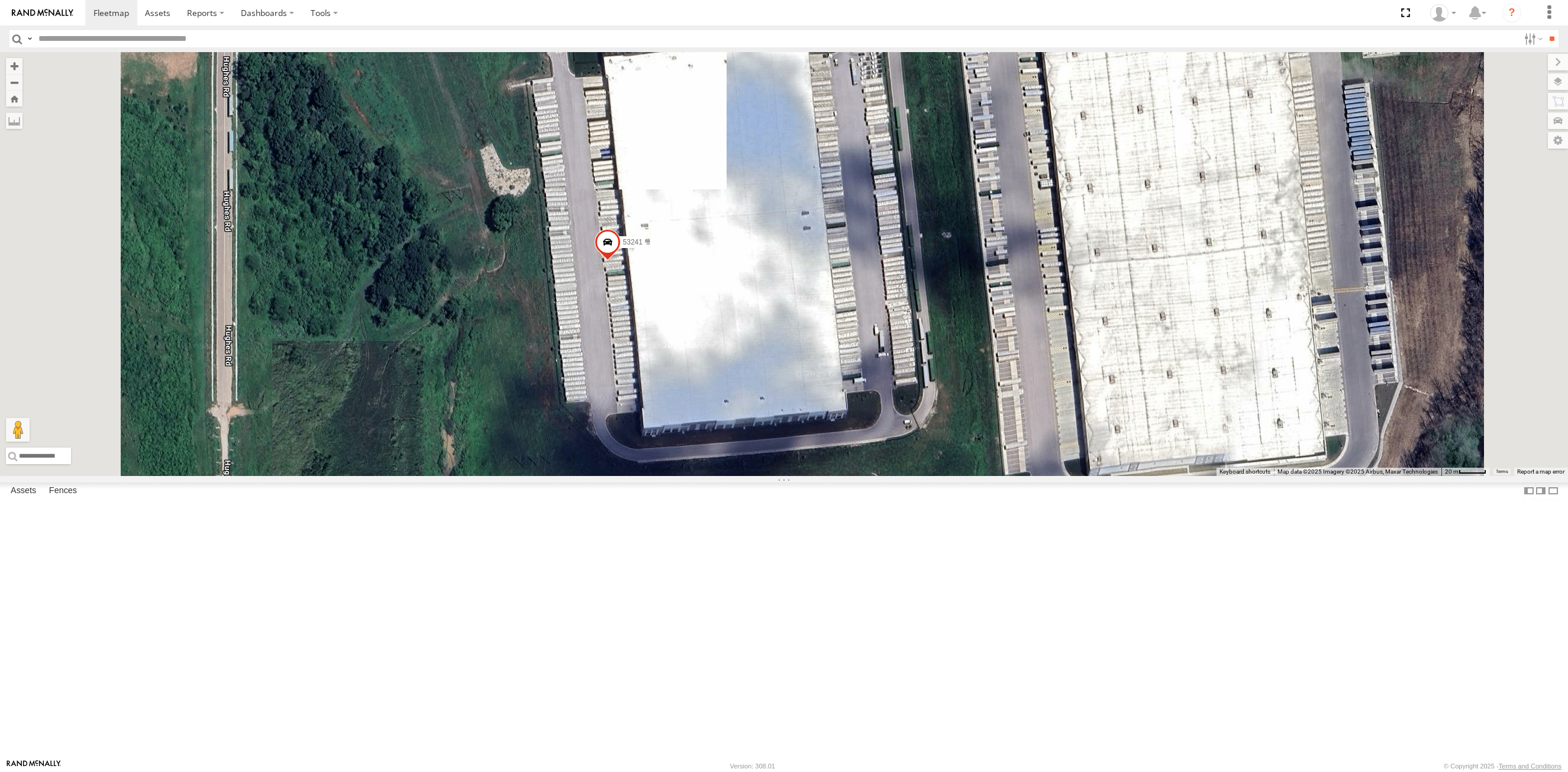
drag, startPoint x: 869, startPoint y: 309, endPoint x: 870, endPoint y: 444, distance: 135.0
click at [870, 444] on div "53241" at bounding box center [784, 263] width 1568 height 424
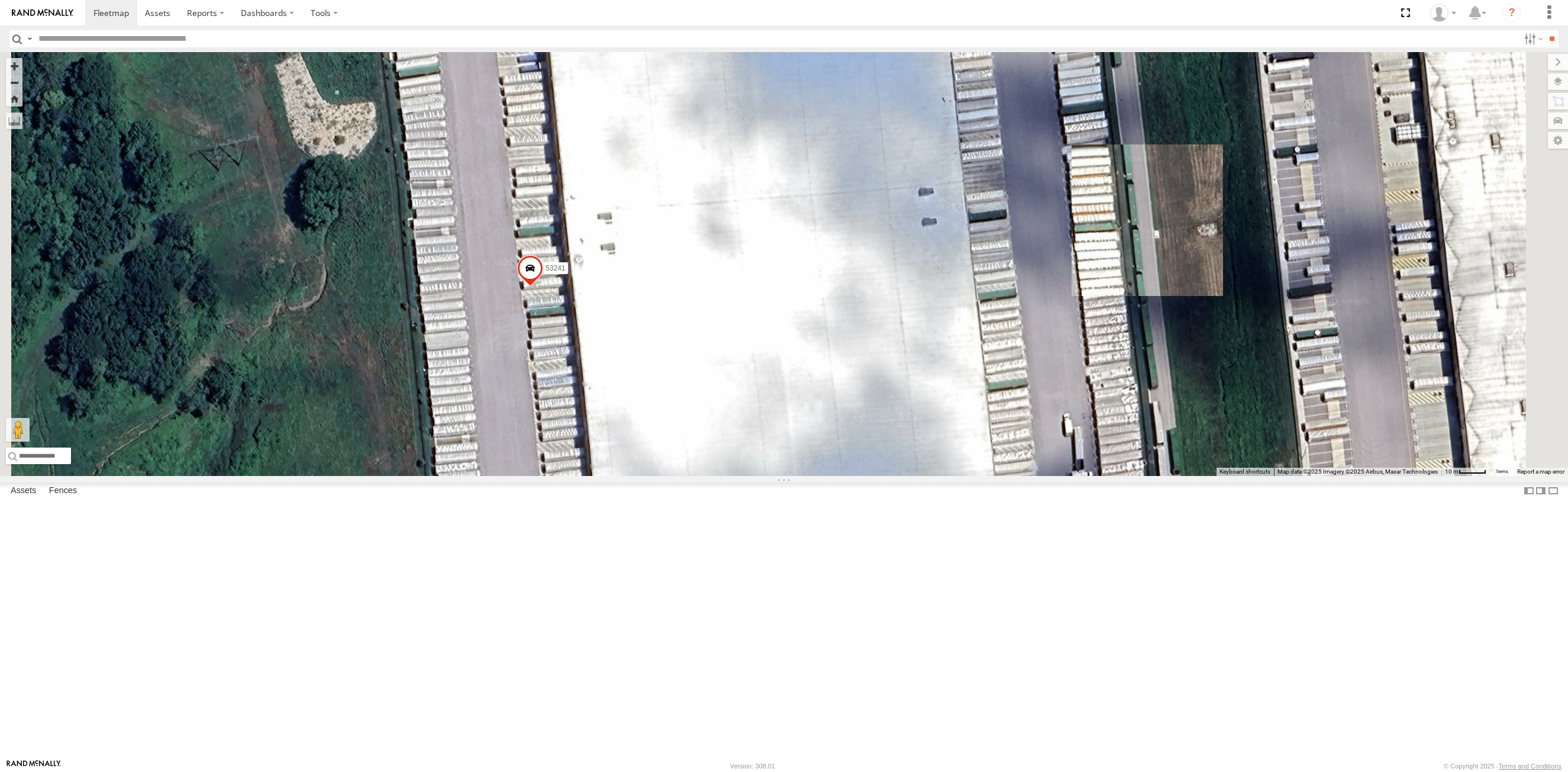
drag, startPoint x: 852, startPoint y: 372, endPoint x: 850, endPoint y: 401, distance: 29.1
click at [850, 401] on div "53241" at bounding box center [784, 263] width 1568 height 424
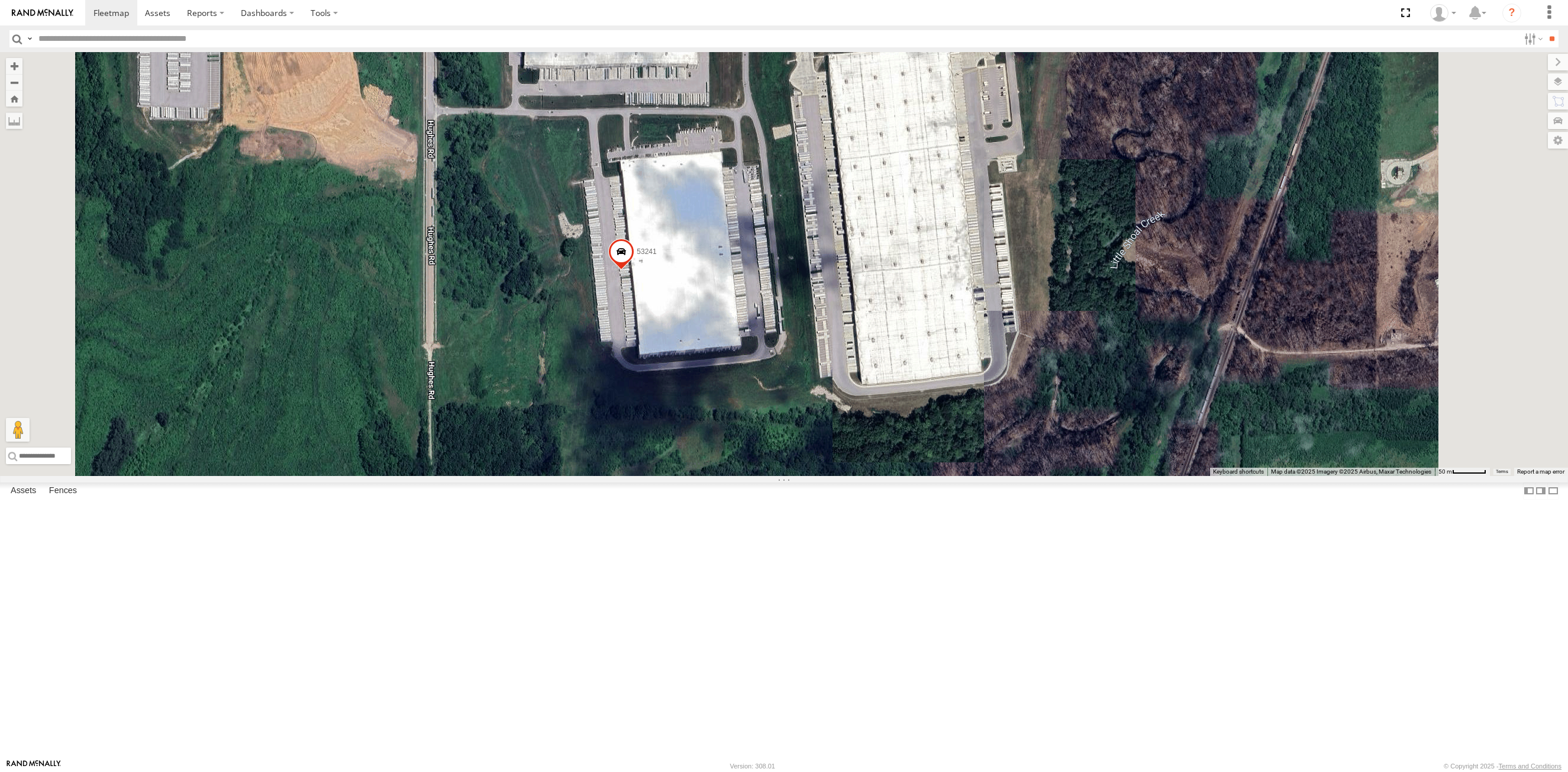
drag, startPoint x: 905, startPoint y: 336, endPoint x: 850, endPoint y: 369, distance: 64.1
click at [850, 369] on div "53241" at bounding box center [784, 263] width 1568 height 424
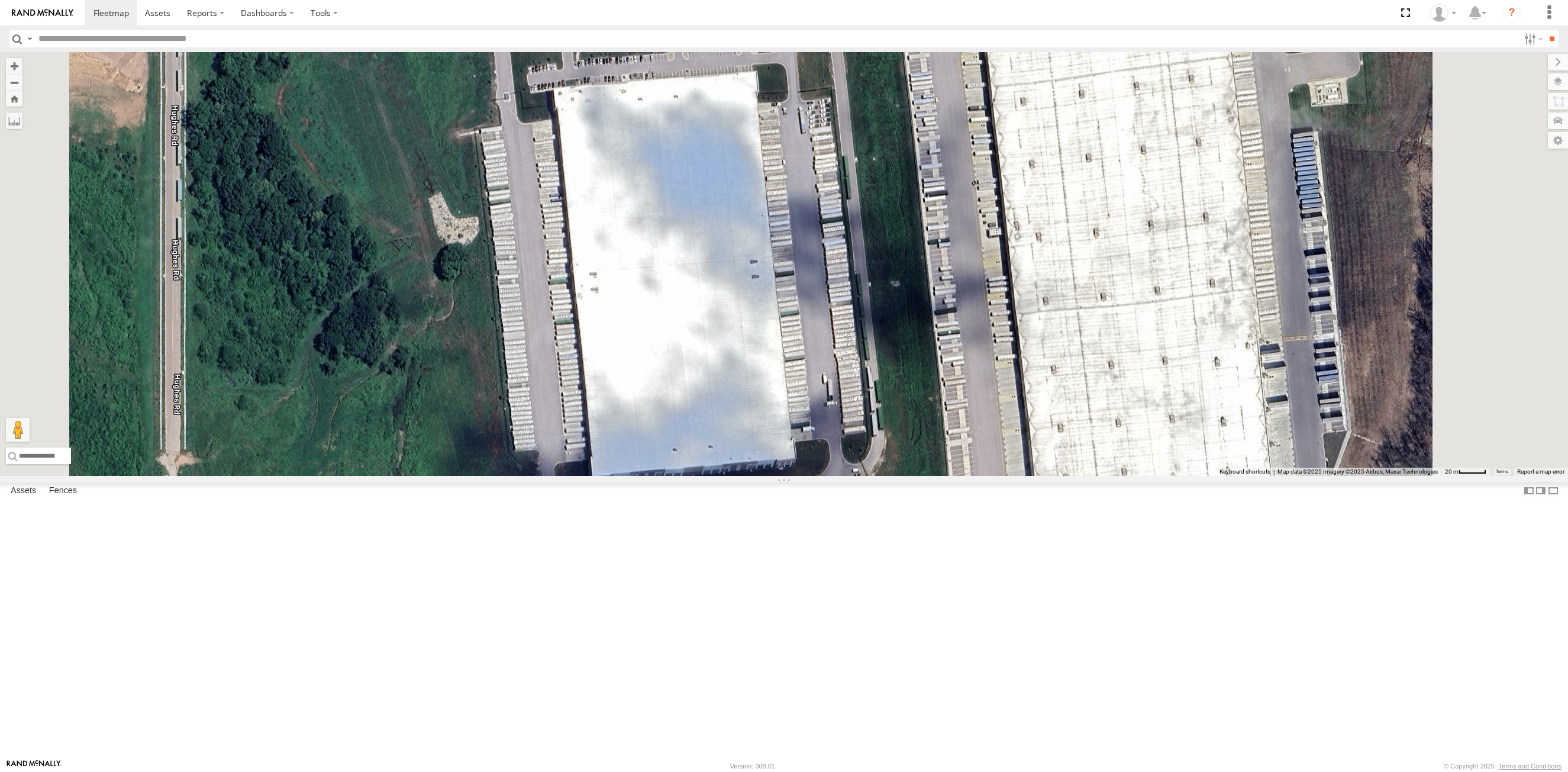
select select "**********"
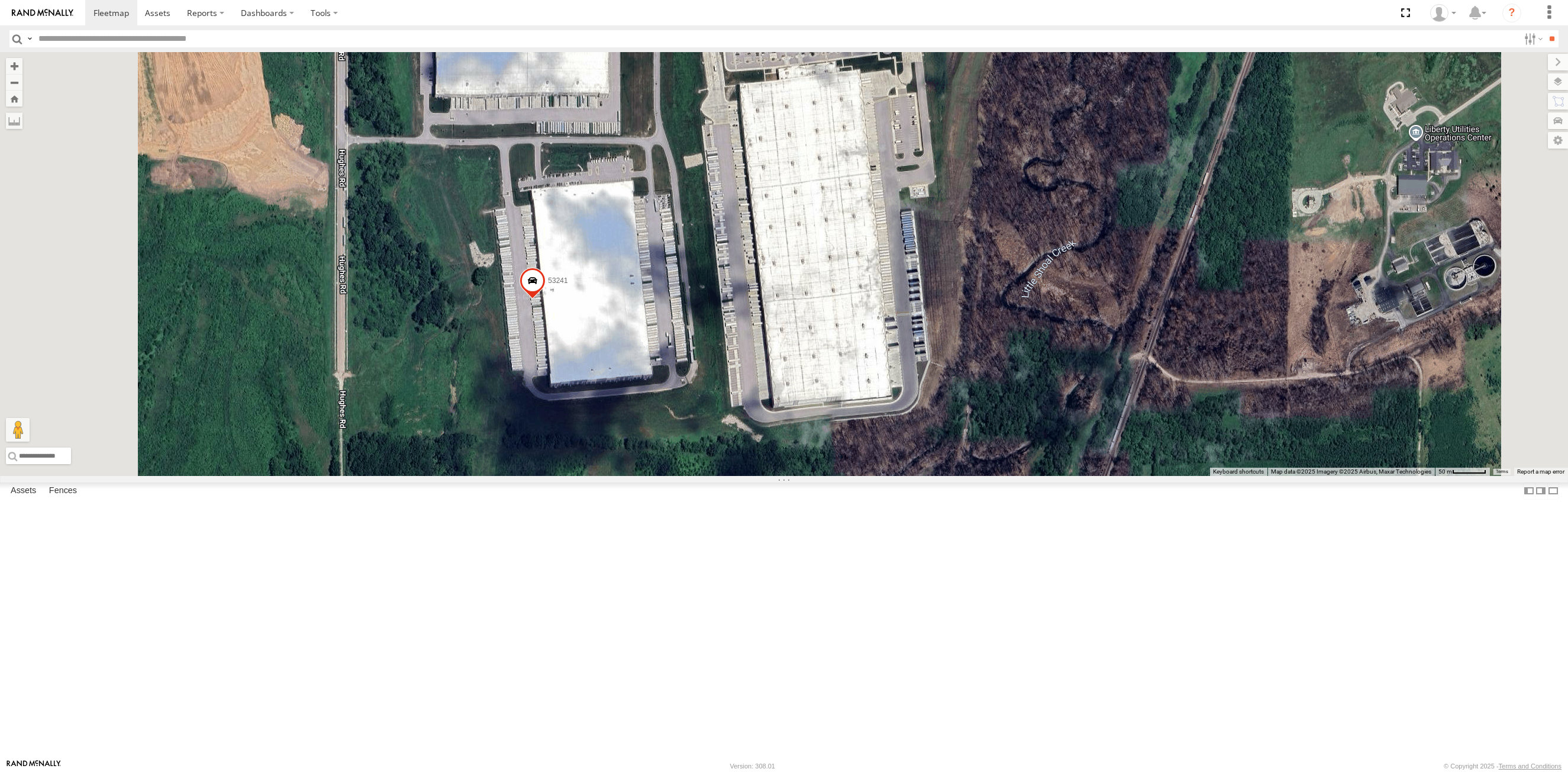
drag, startPoint x: 691, startPoint y: 155, endPoint x: 711, endPoint y: 225, distance: 72.8
click at [711, 225] on div "53241" at bounding box center [784, 263] width 1568 height 424
